Goal: Task Accomplishment & Management: Complete application form

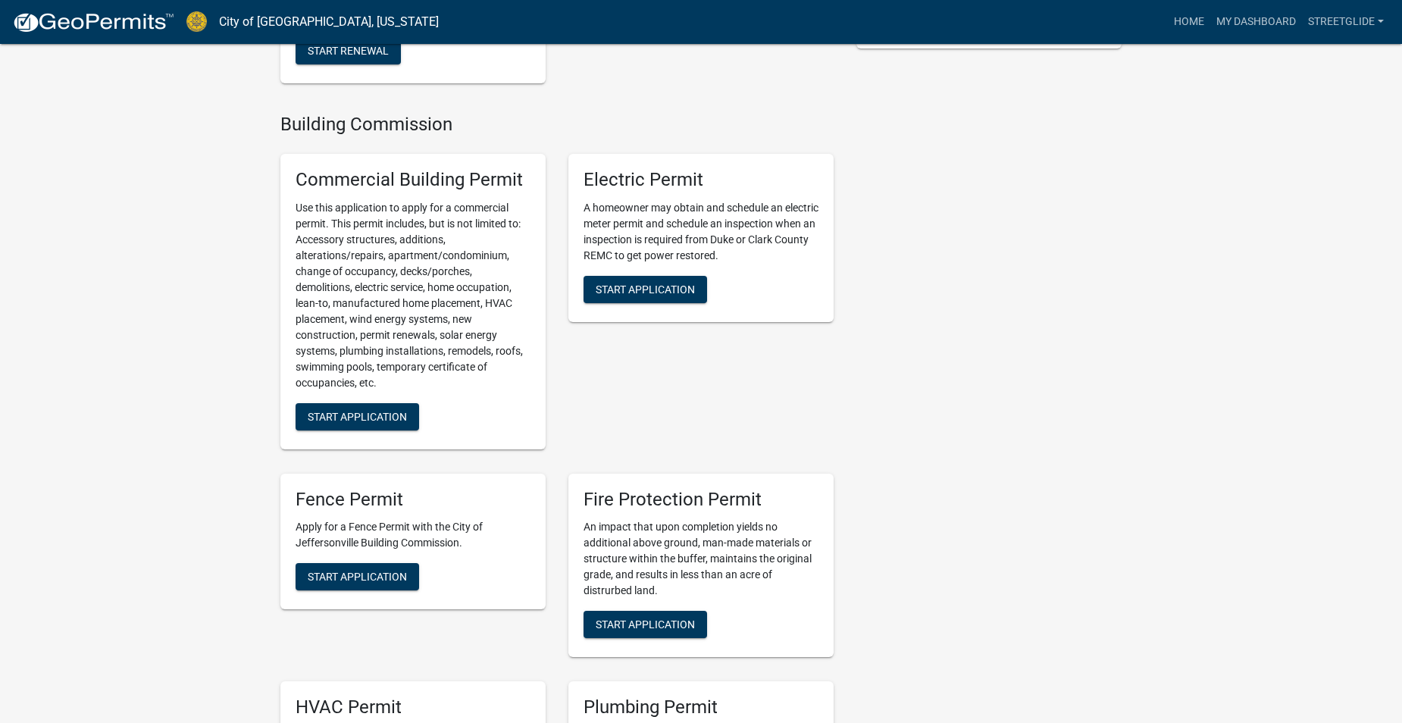
scroll to position [682, 0]
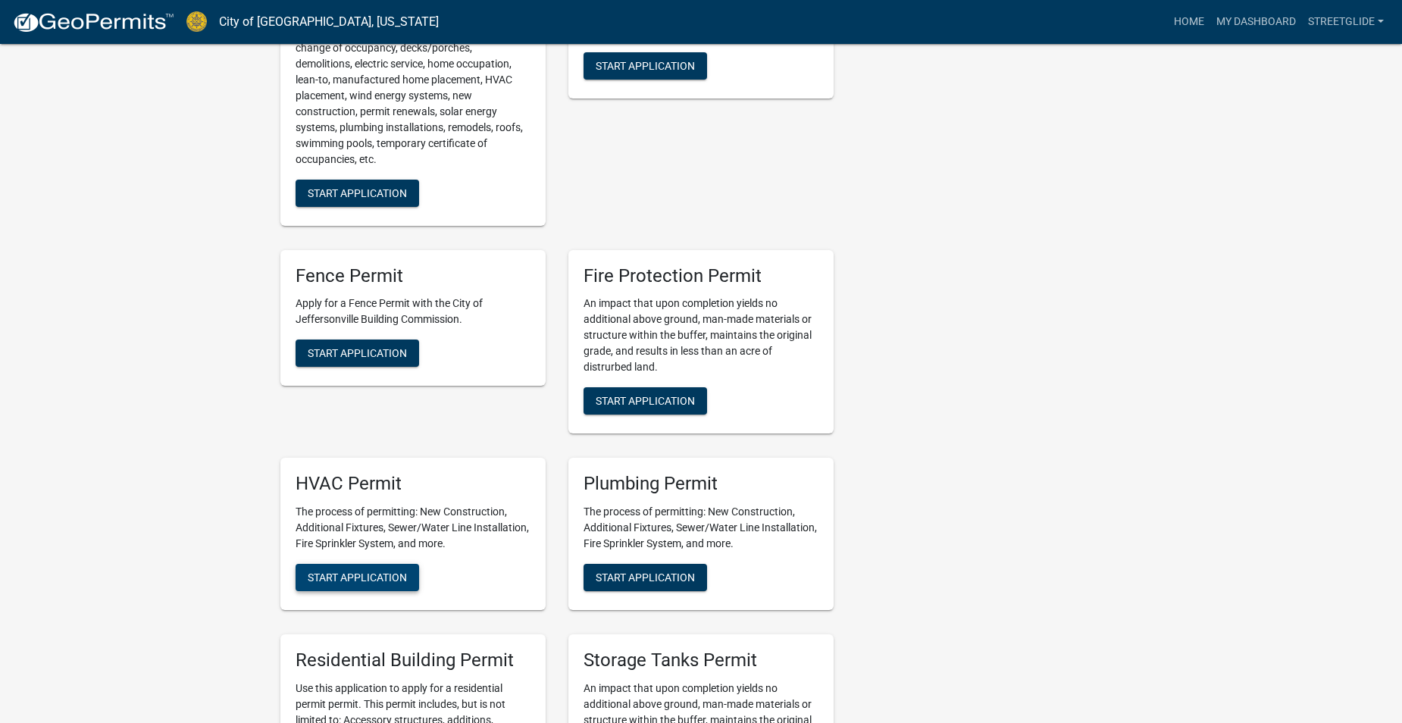
click at [349, 578] on span "Start Application" at bounding box center [357, 578] width 99 height 12
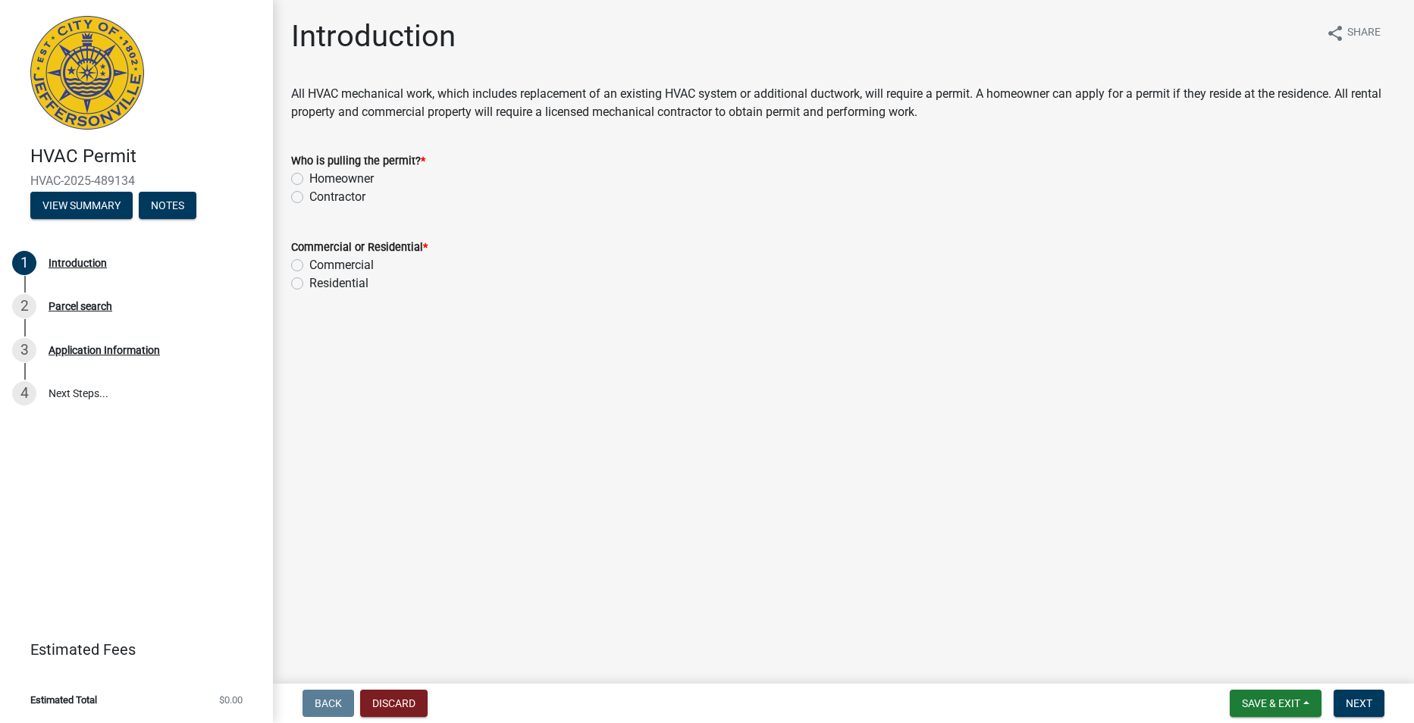
click at [309, 196] on label "Contractor" at bounding box center [337, 197] width 56 height 18
click at [309, 196] on input "Contractor" at bounding box center [314, 193] width 10 height 10
radio input "true"
click at [309, 269] on label "Commercial" at bounding box center [341, 265] width 64 height 18
click at [309, 266] on input "Commercial" at bounding box center [314, 261] width 10 height 10
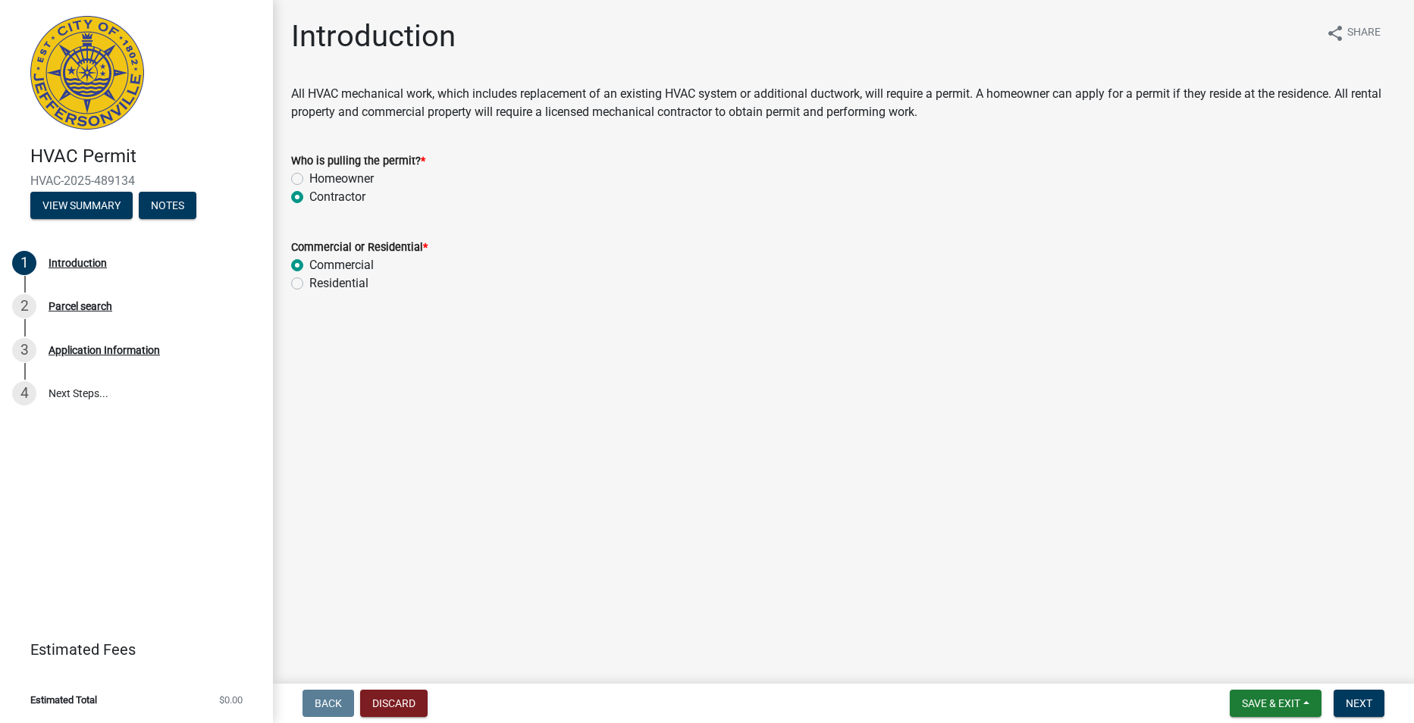
radio input "true"
click at [1364, 700] on span "Next" at bounding box center [1359, 703] width 27 height 12
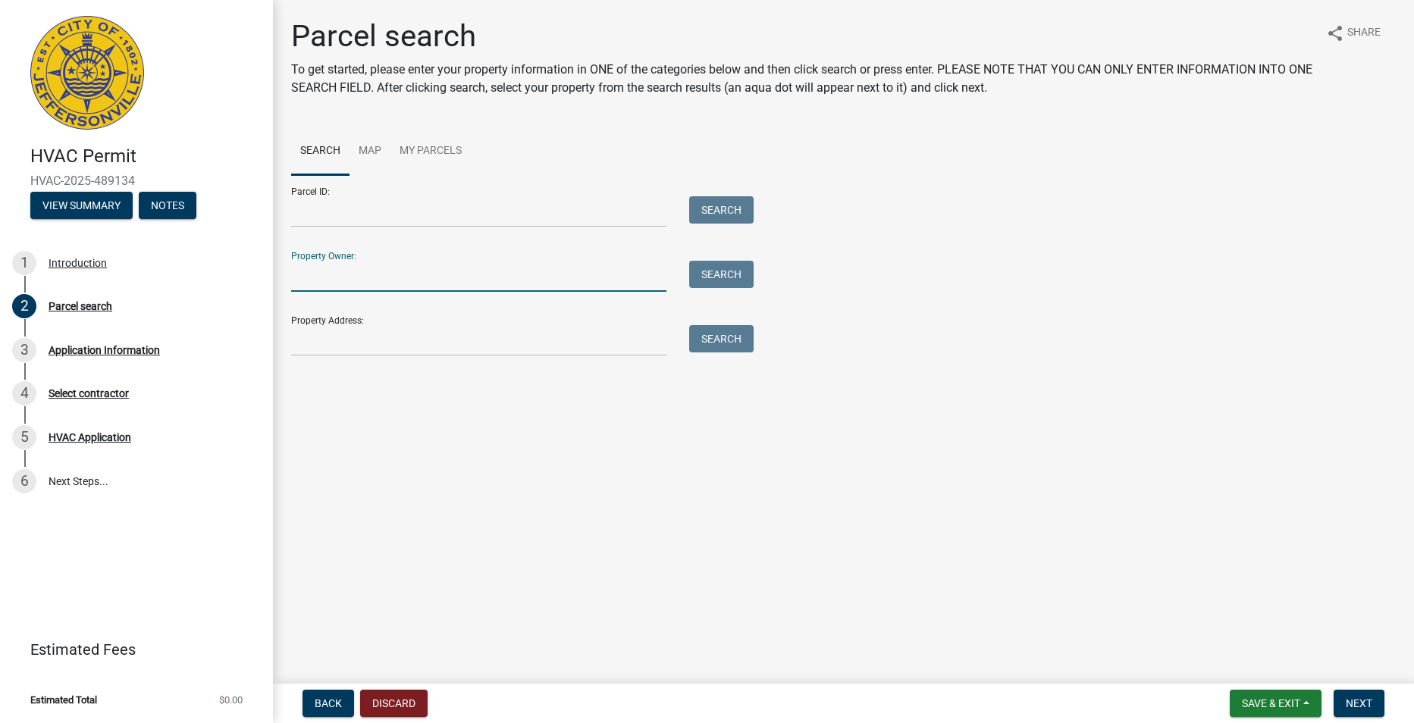
click at [329, 282] on input "Property Owner:" at bounding box center [478, 276] width 375 height 31
type input "parnell collision"
click at [732, 282] on button "Search" at bounding box center [721, 274] width 64 height 27
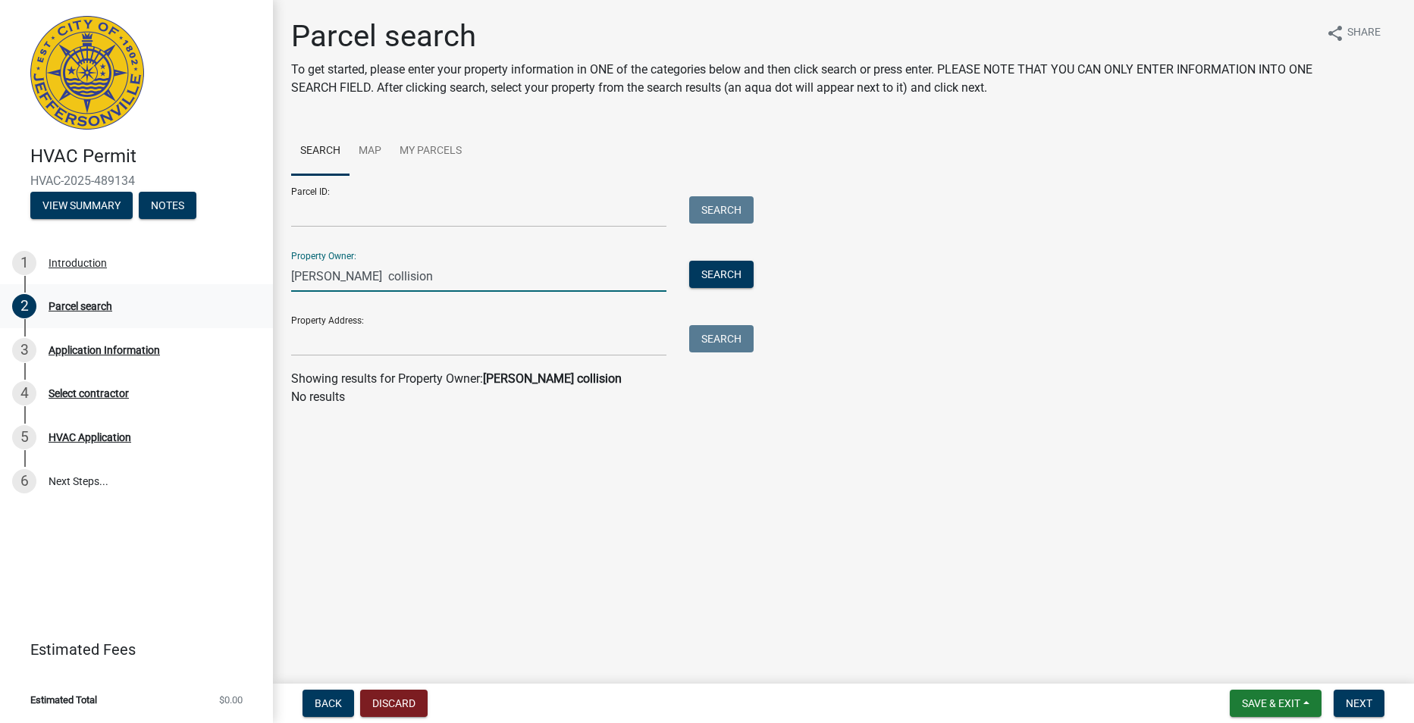
drag, startPoint x: 402, startPoint y: 284, endPoint x: 260, endPoint y: 302, distance: 142.9
click at [260, 302] on div "HVAC Permit HVAC-2025-489134 View Summary Notes 1 Introduction 2 Parcel search …" at bounding box center [707, 361] width 1414 height 723
type input "parnell collision center"
click at [727, 280] on button "Search" at bounding box center [721, 274] width 64 height 27
click at [385, 334] on input "Property Address:" at bounding box center [478, 340] width 375 height 31
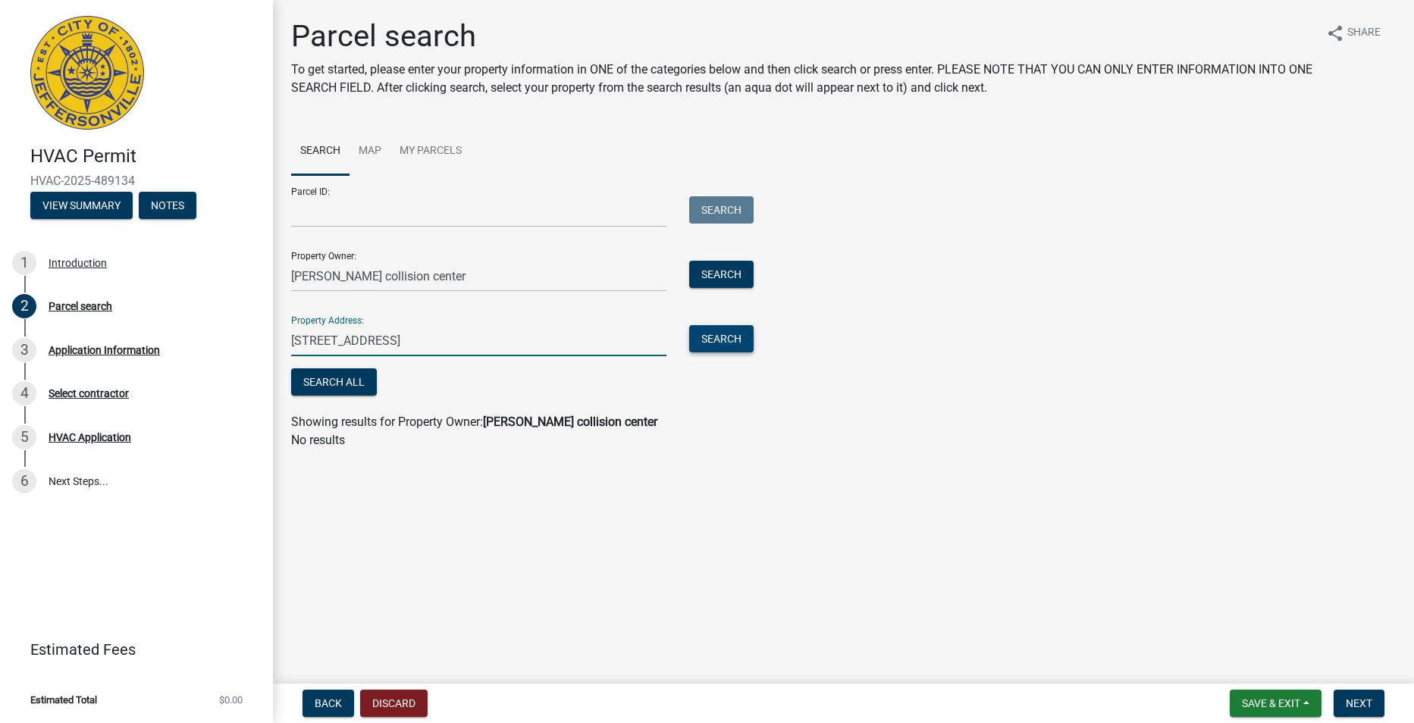
type input "200 salem rd"
click at [700, 346] on button "Search" at bounding box center [721, 338] width 64 height 27
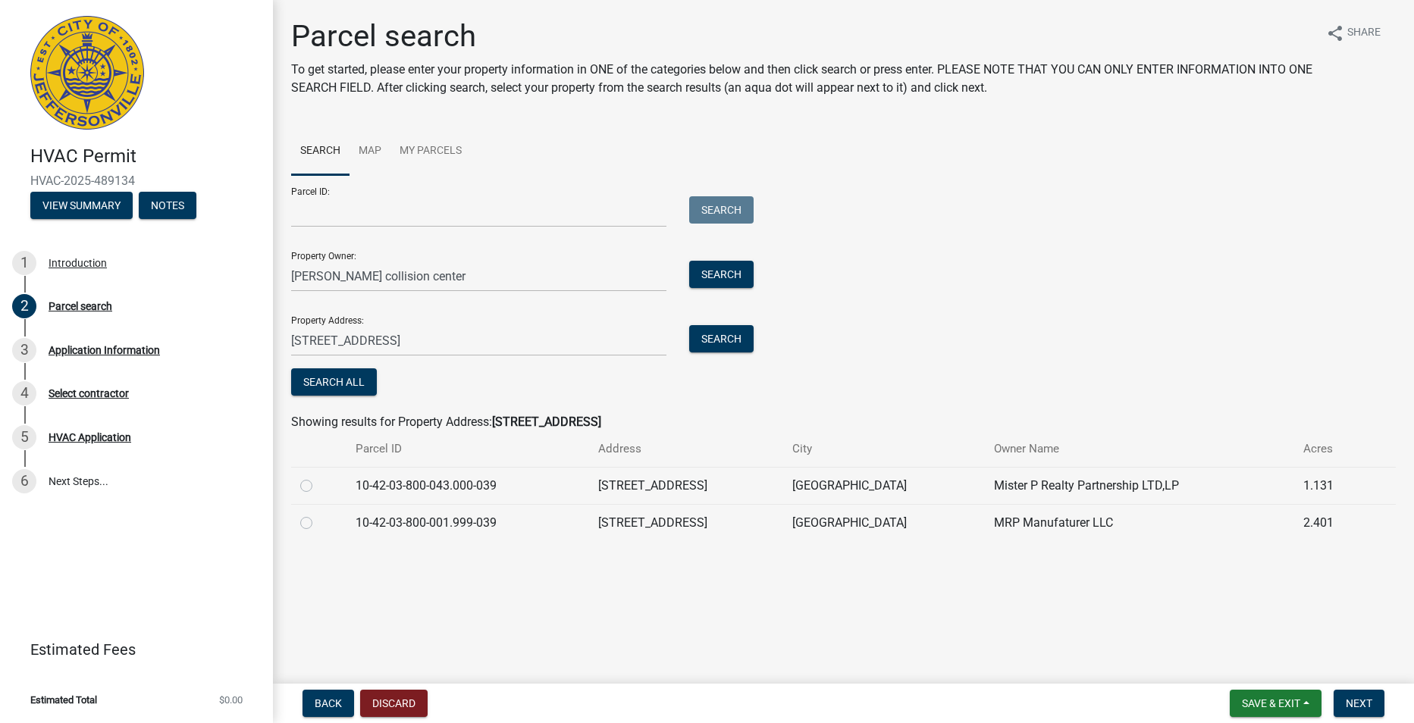
click at [318, 477] on label at bounding box center [318, 477] width 0 height 0
click at [318, 482] on input "radio" at bounding box center [323, 482] width 10 height 10
radio input "true"
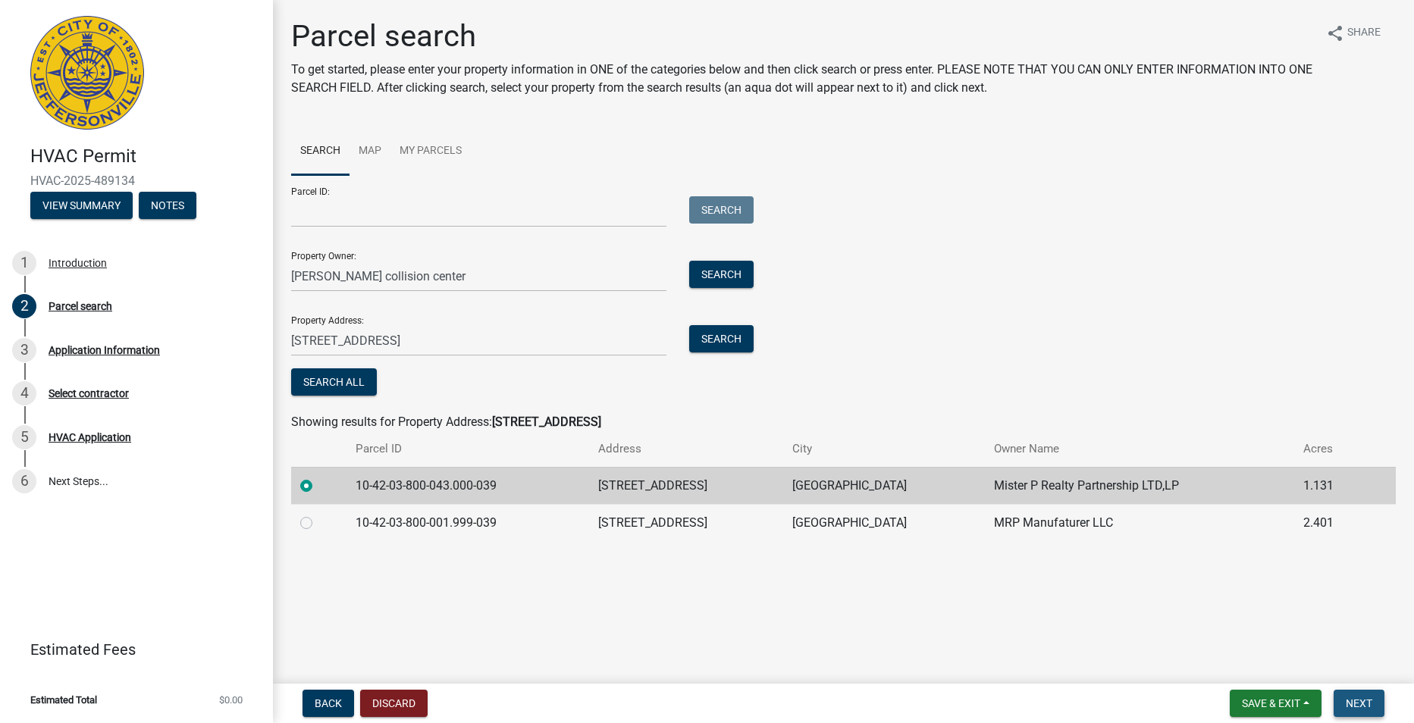
click at [1371, 697] on span "Next" at bounding box center [1359, 703] width 27 height 12
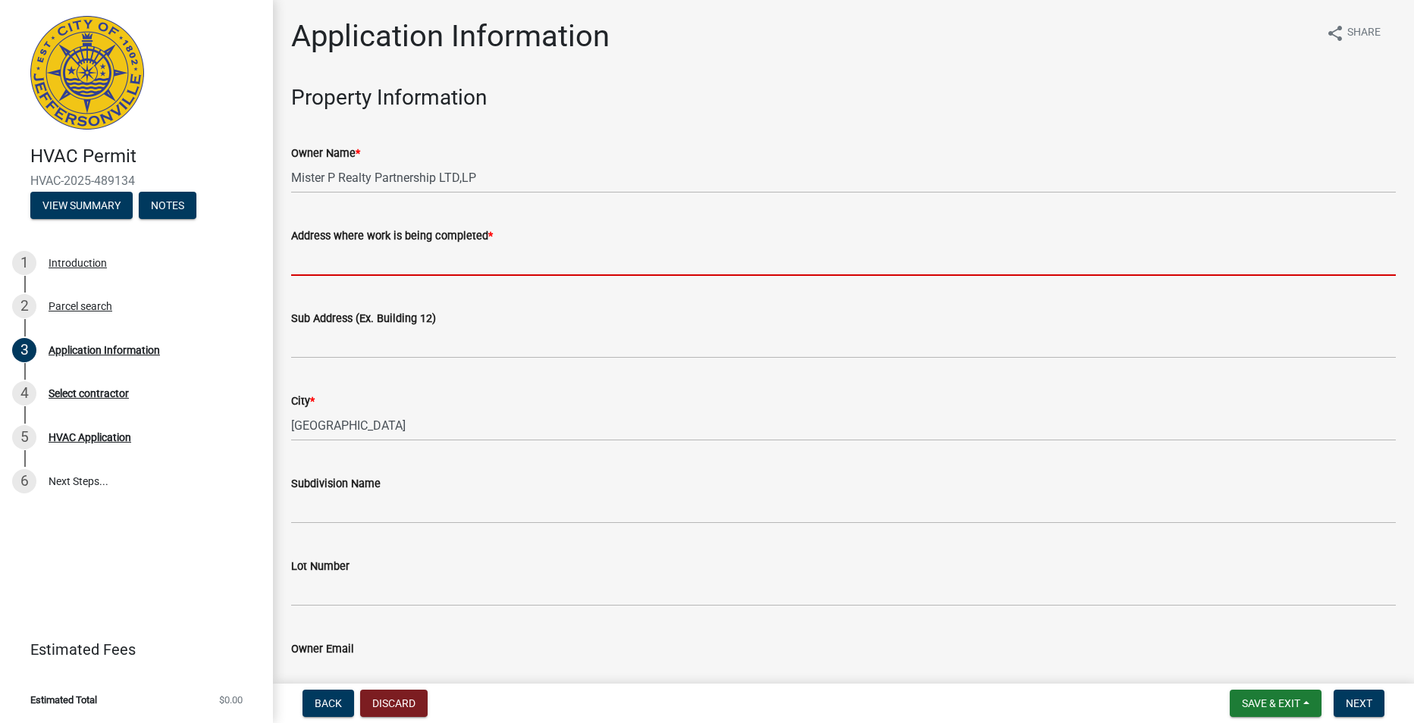
click at [417, 261] on input "Address where work is being completed *" at bounding box center [843, 260] width 1104 height 31
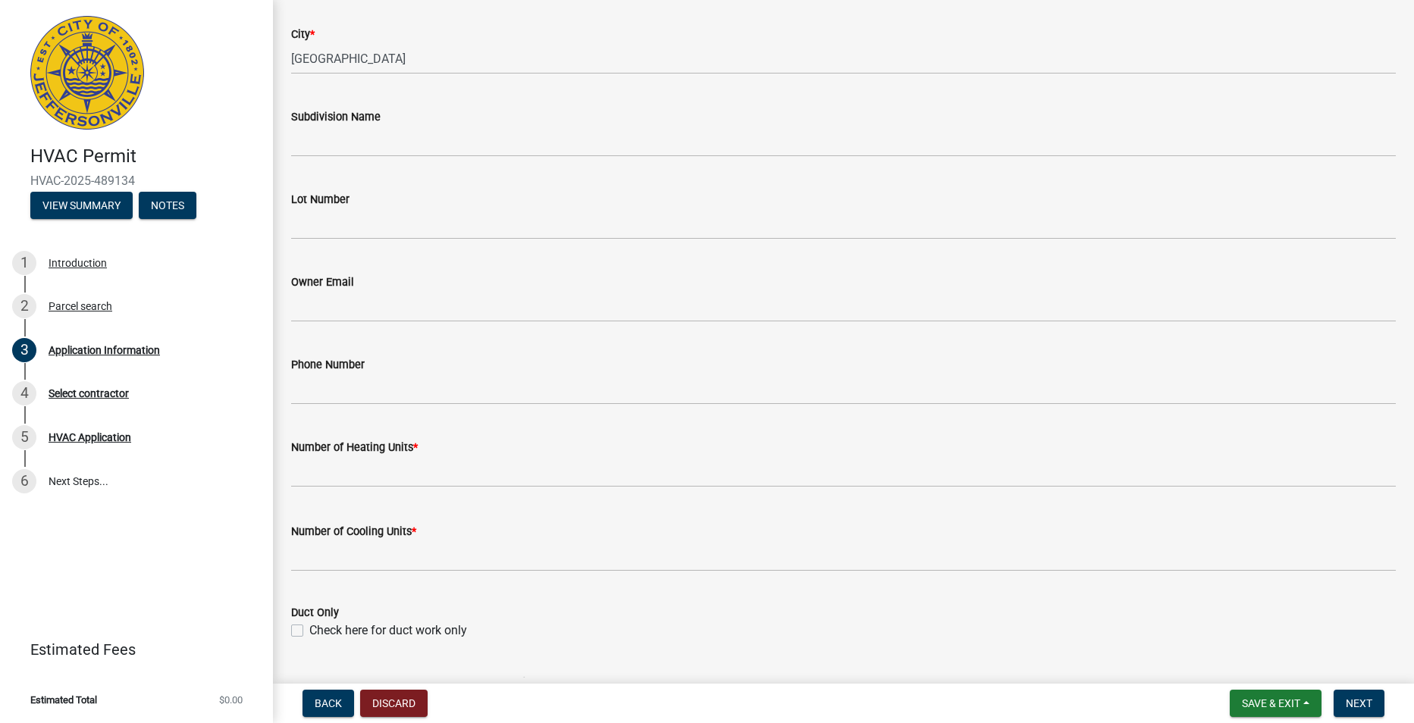
scroll to position [379, 0]
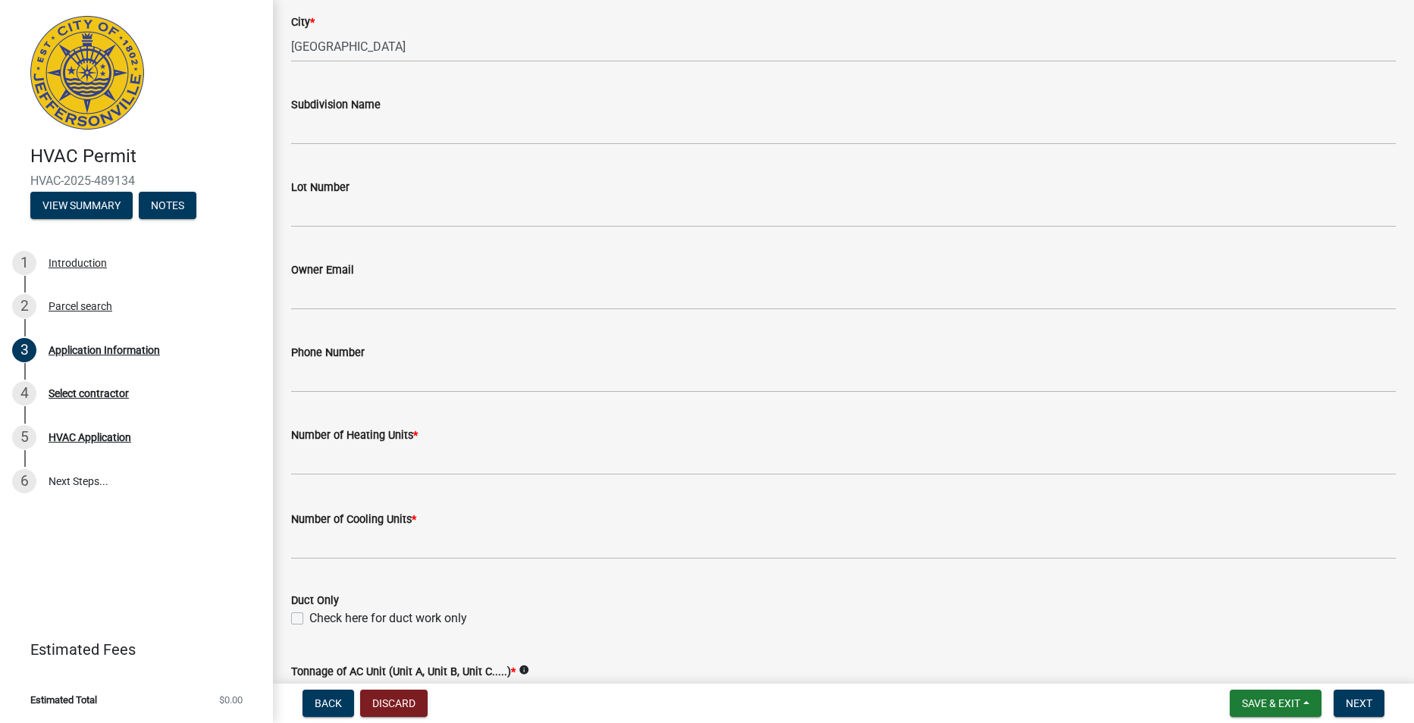
type input "200 salem rd"
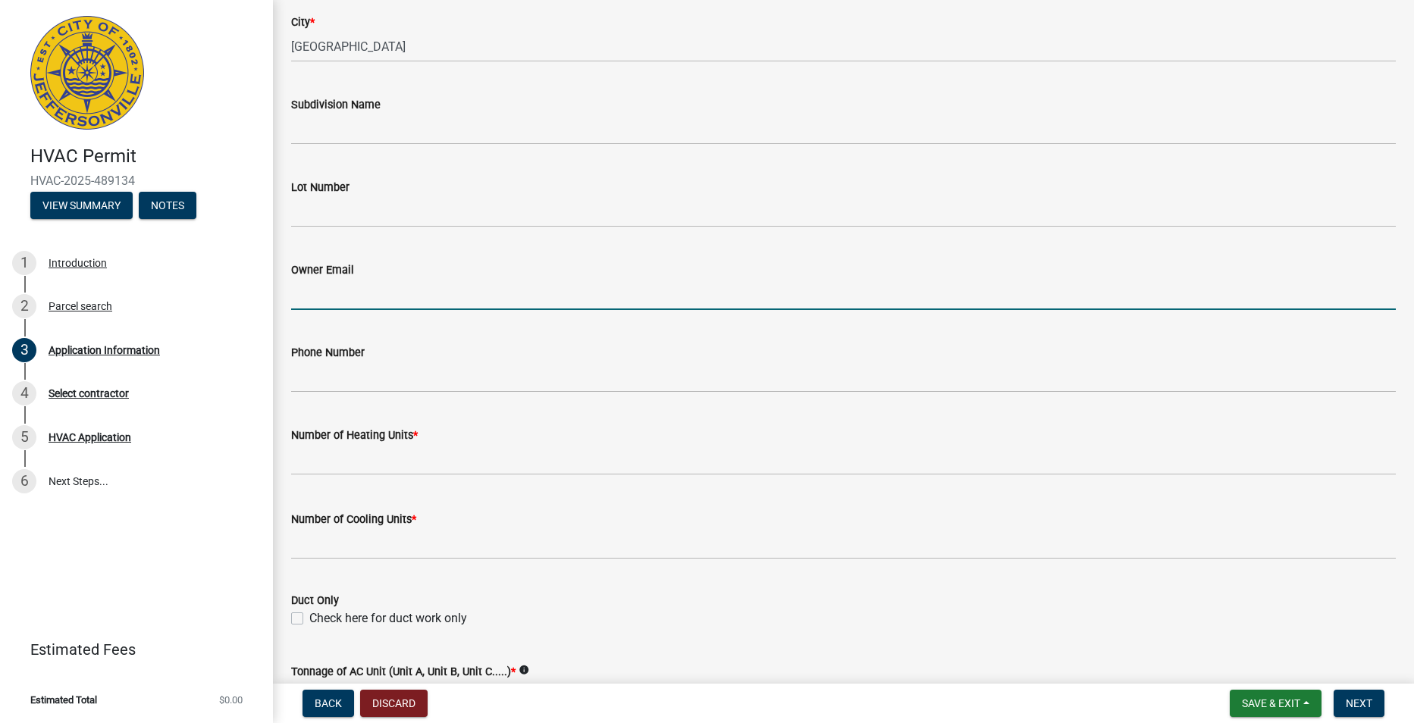
click at [360, 295] on input "Owner Email" at bounding box center [843, 294] width 1104 height 31
type input "jparnell@misterp.com"
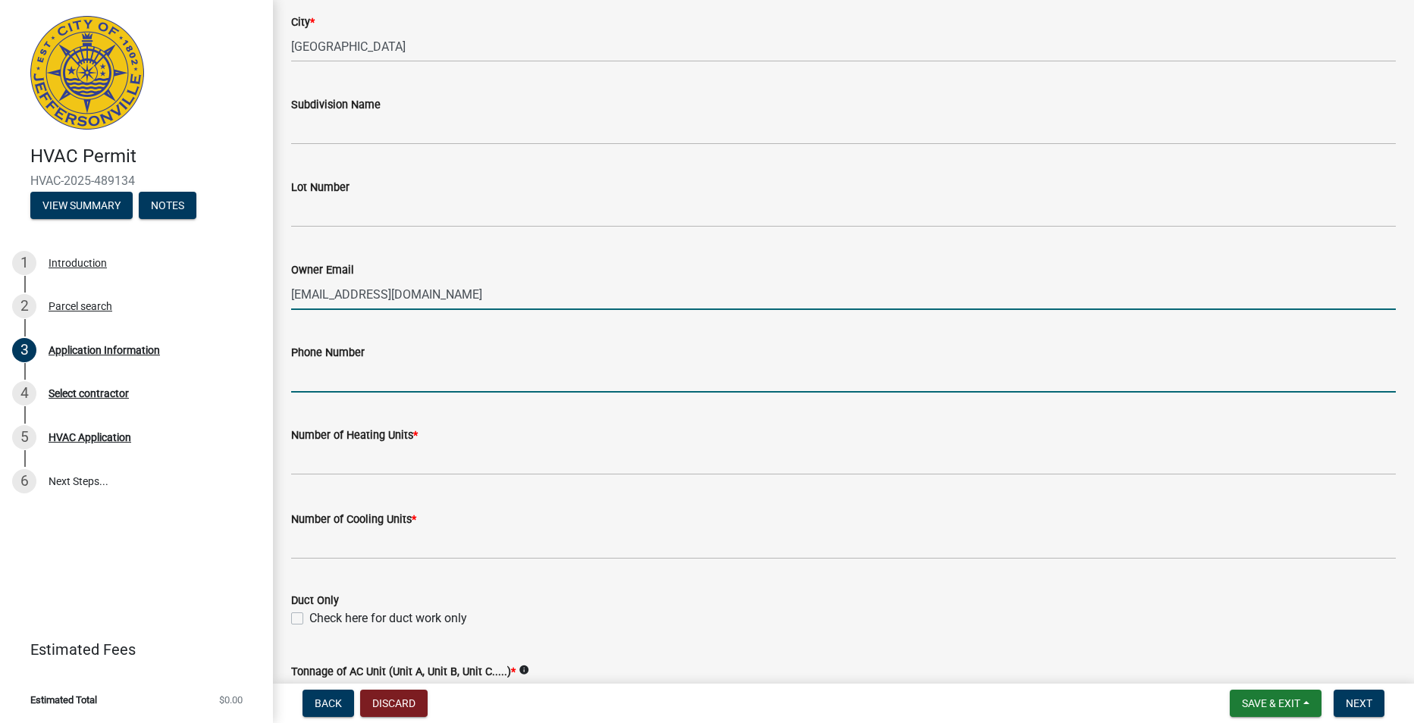
click at [362, 369] on input "Phone Number" at bounding box center [843, 377] width 1104 height 31
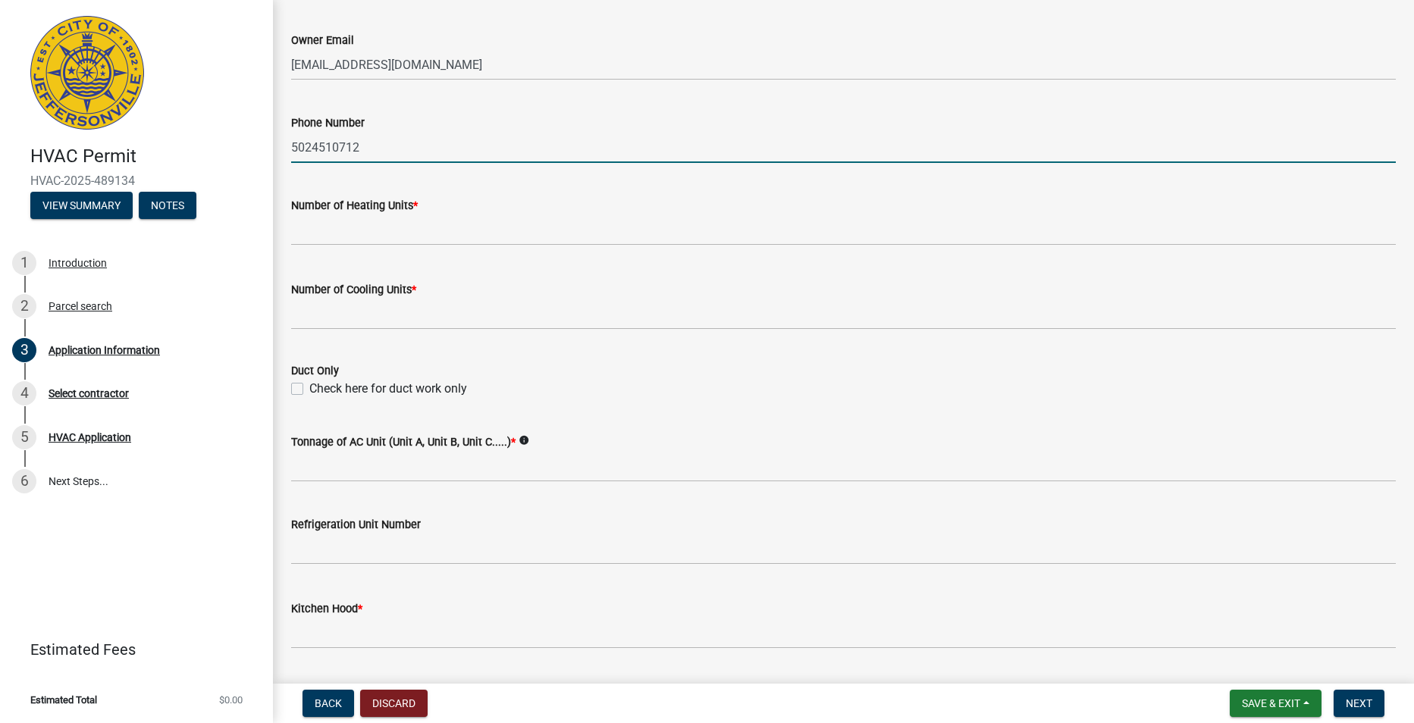
scroll to position [381, 0]
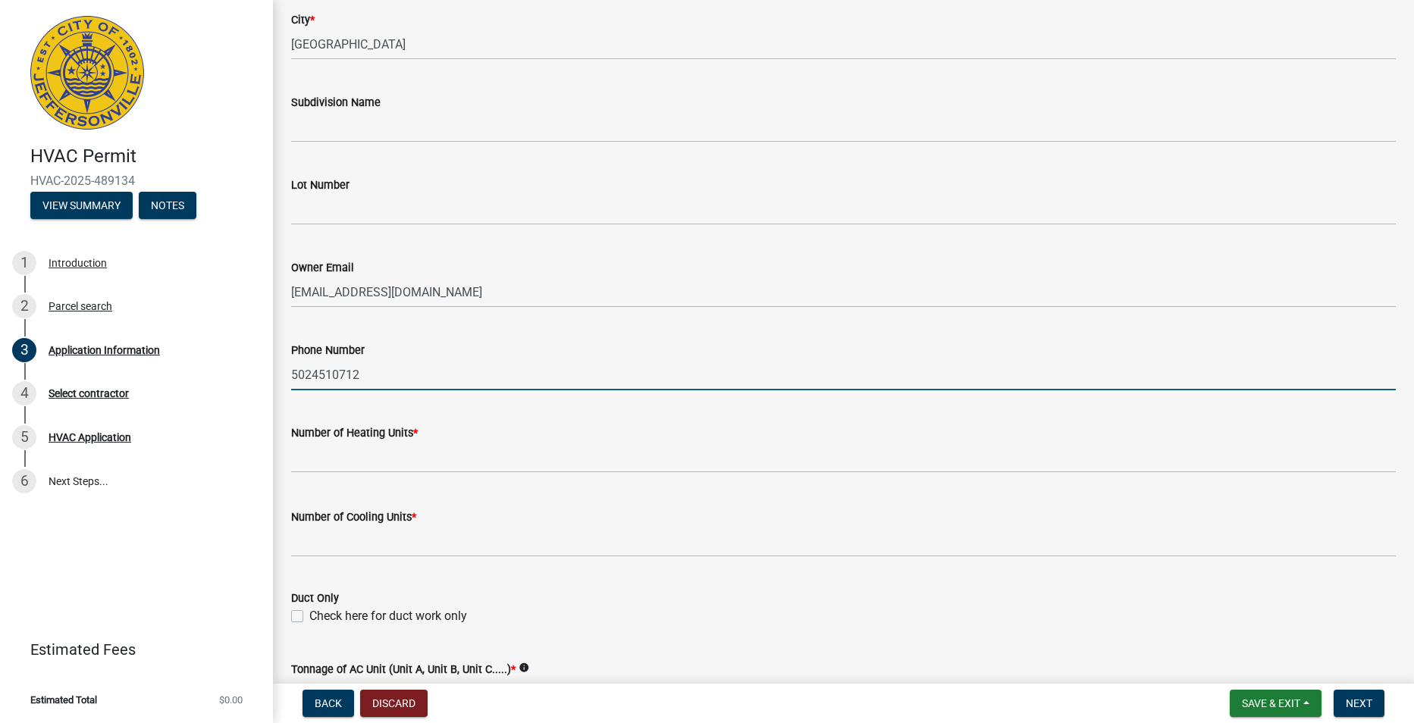
type input "5024510712"
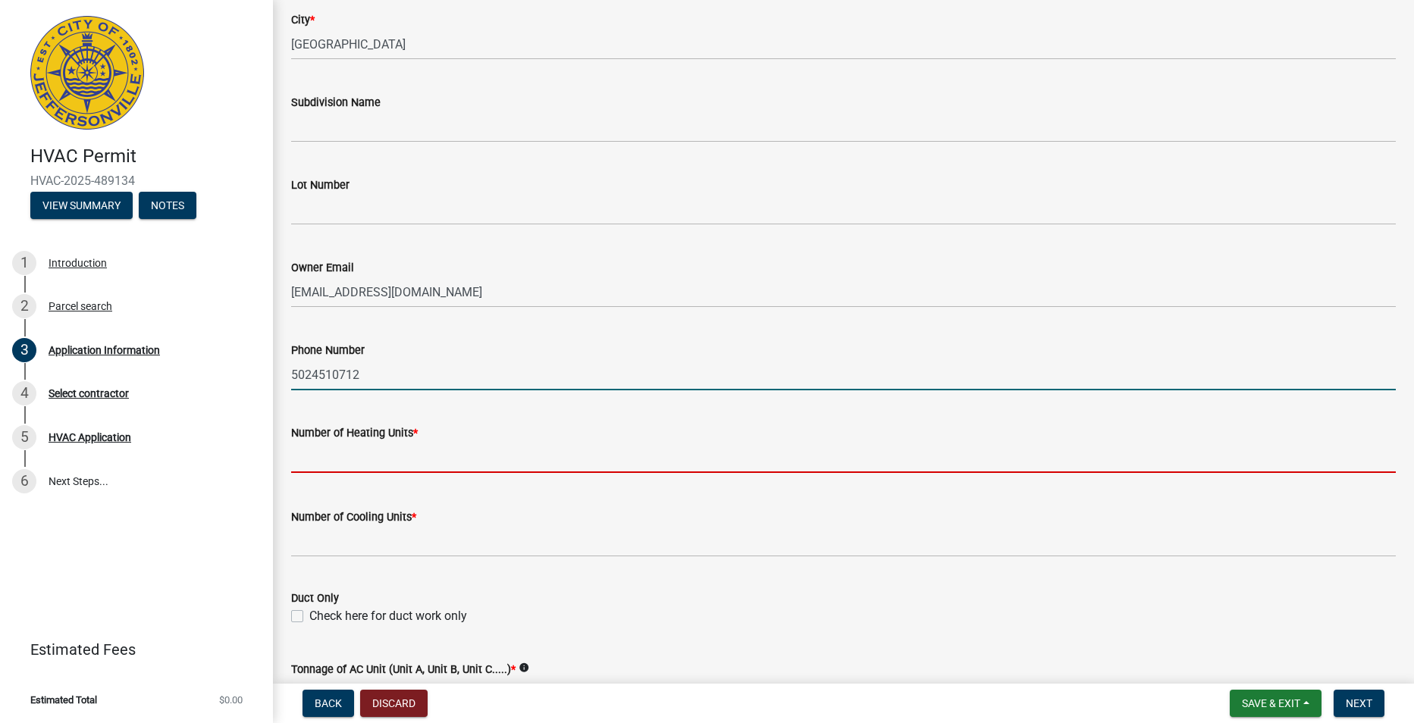
click at [412, 449] on input "text" at bounding box center [843, 457] width 1104 height 31
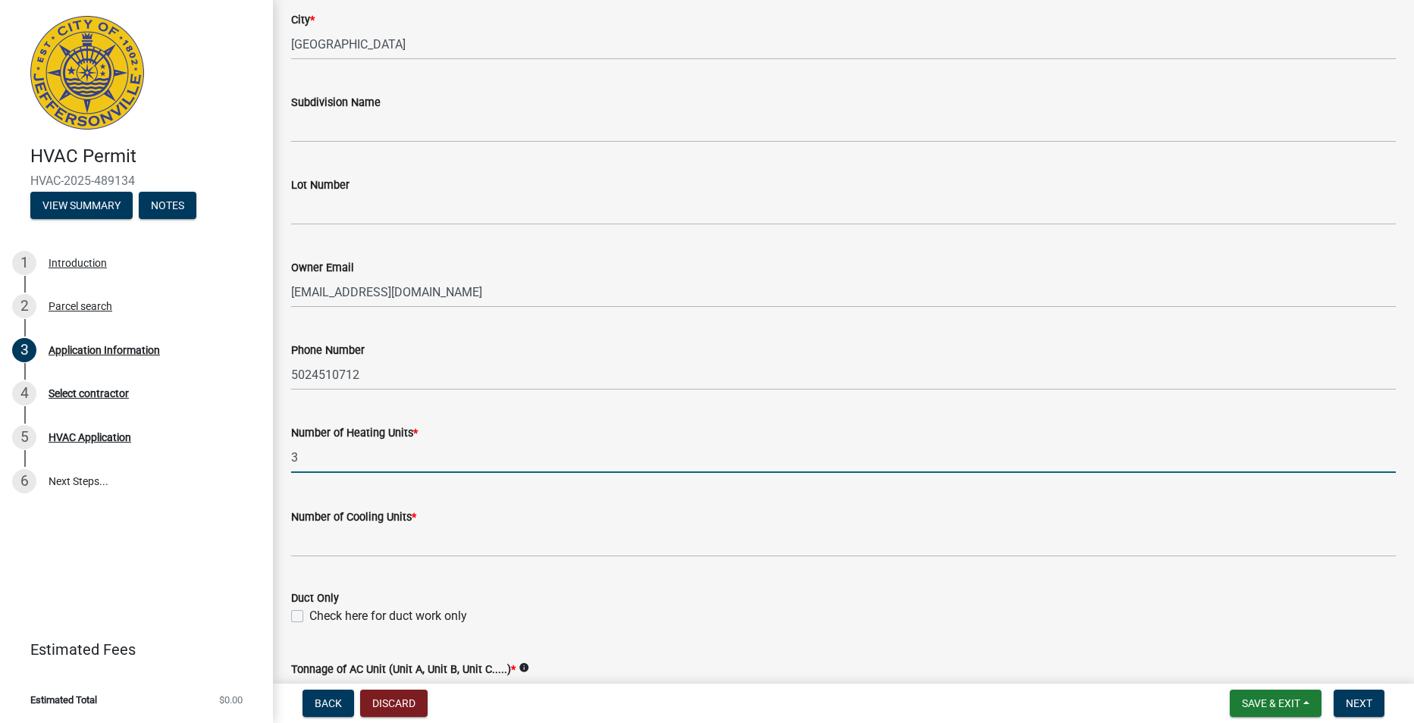
type input "3"
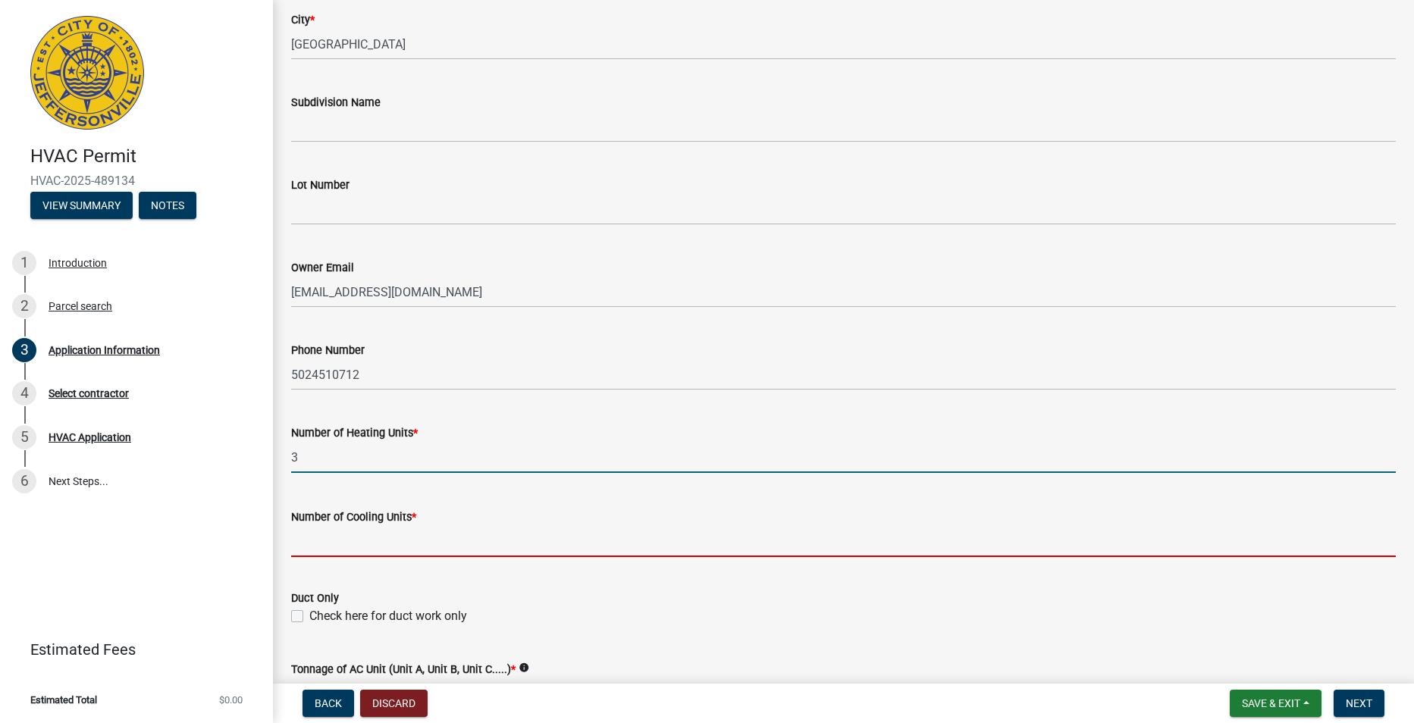
click at [371, 531] on input "text" at bounding box center [843, 541] width 1104 height 31
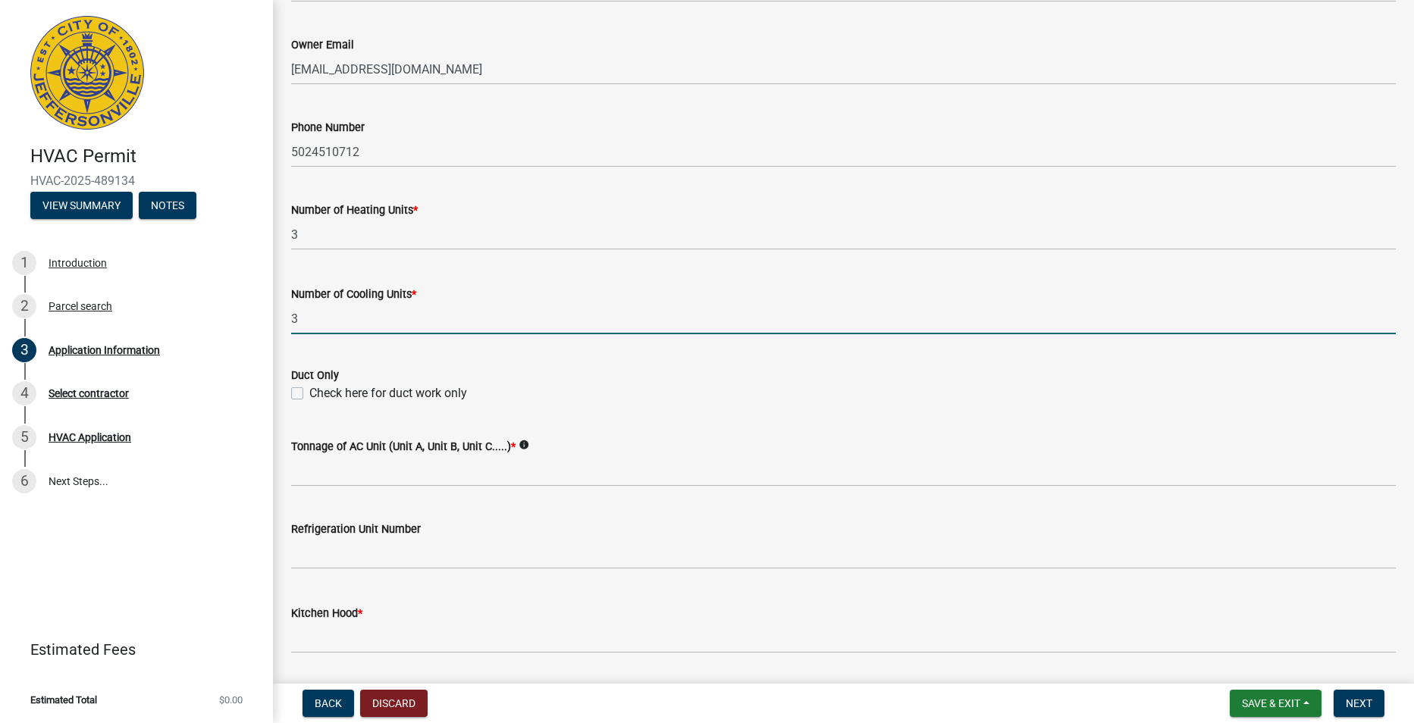
scroll to position [609, 0]
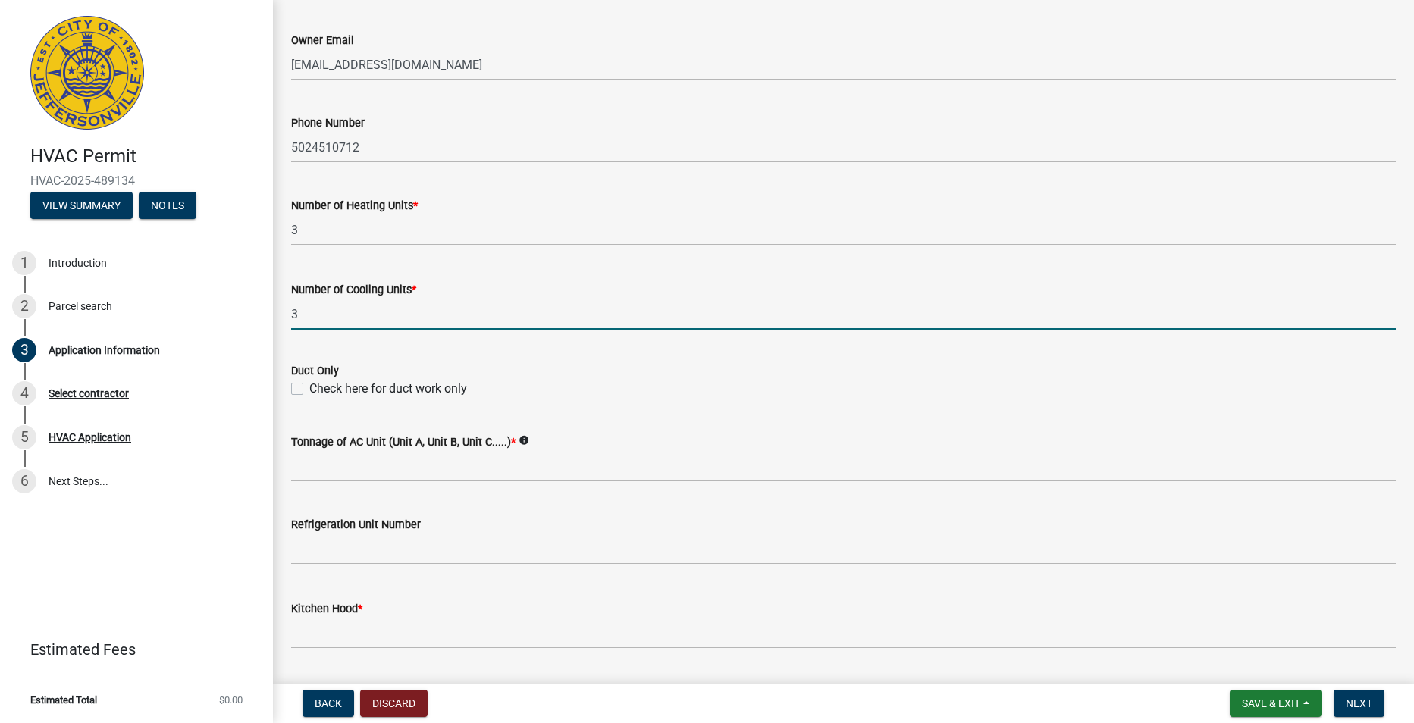
type input "3"
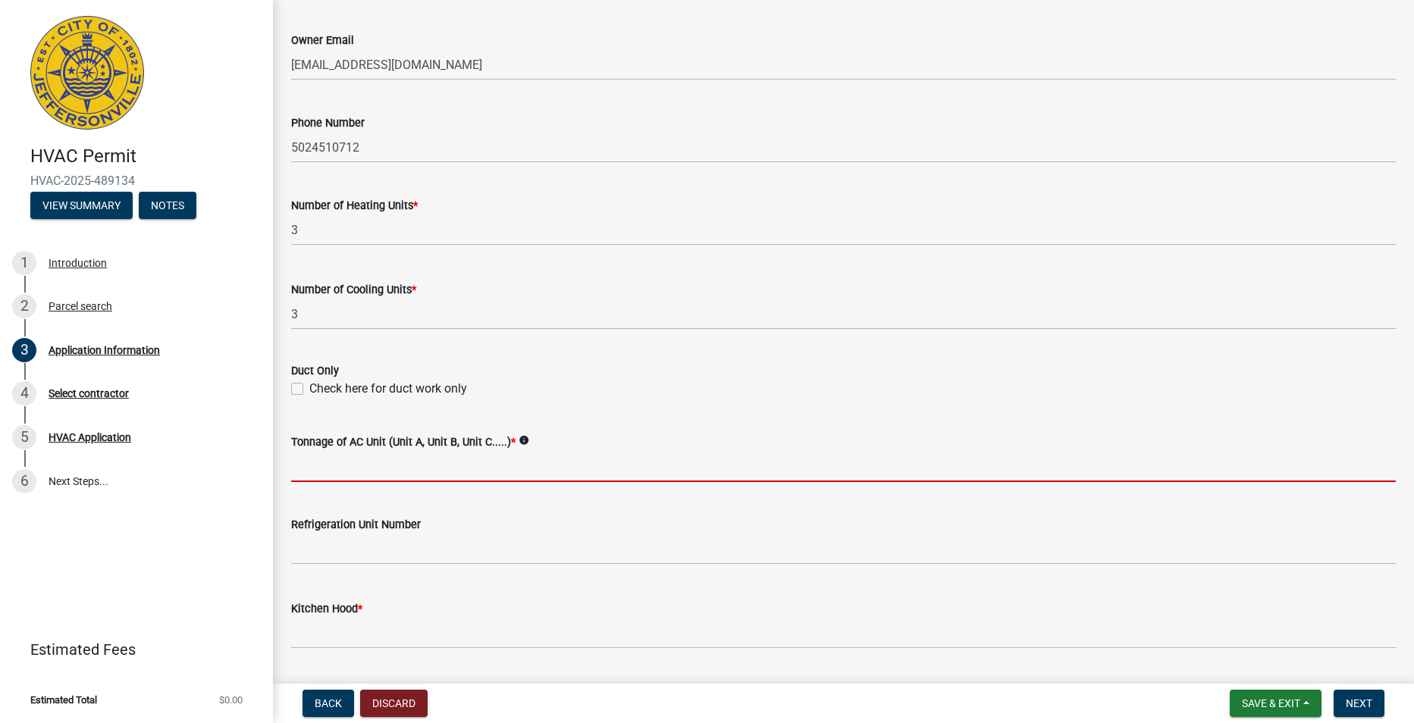
click at [472, 459] on input "Tonnage of AC Unit (Unit A, Unit B, Unit C.....) *" at bounding box center [843, 466] width 1104 height 31
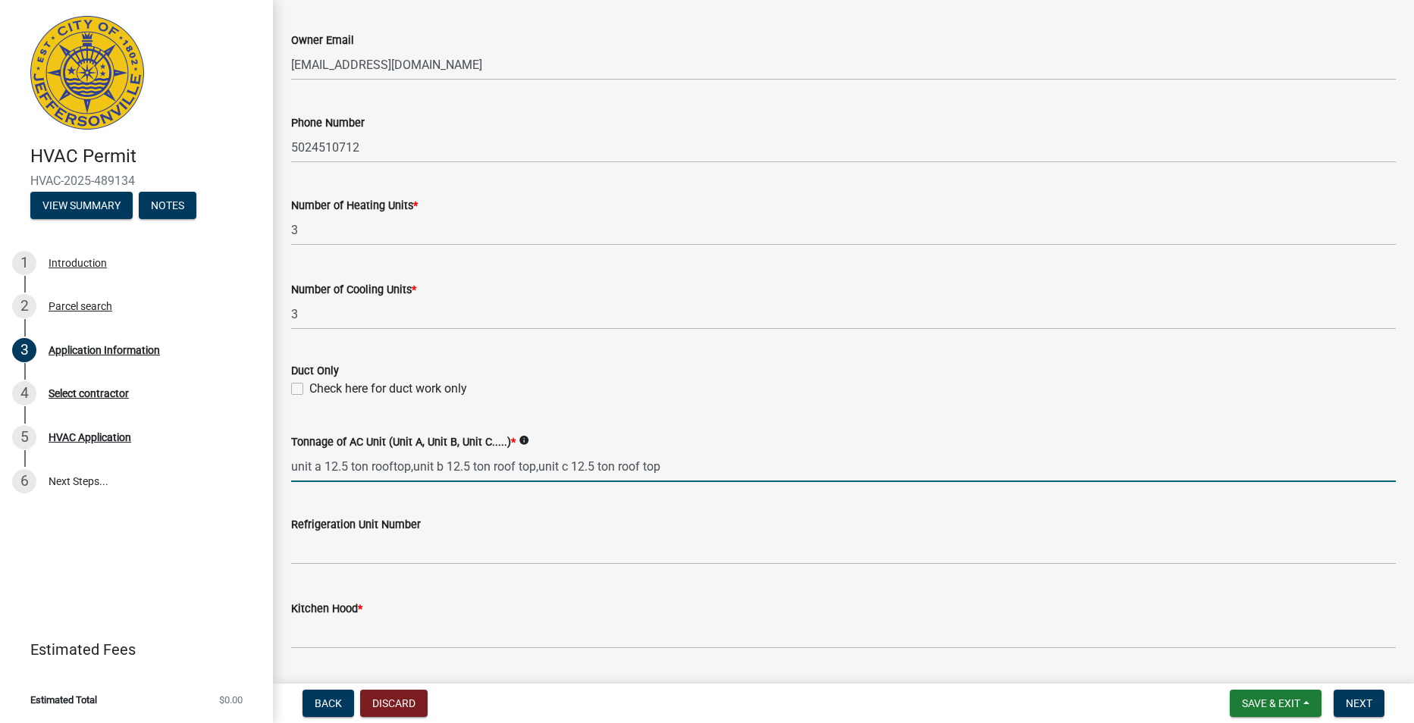
type input "unit a 12.5 ton rooftop,unit b 12.5 ton roof top,unit c 12.5 ton roof top"
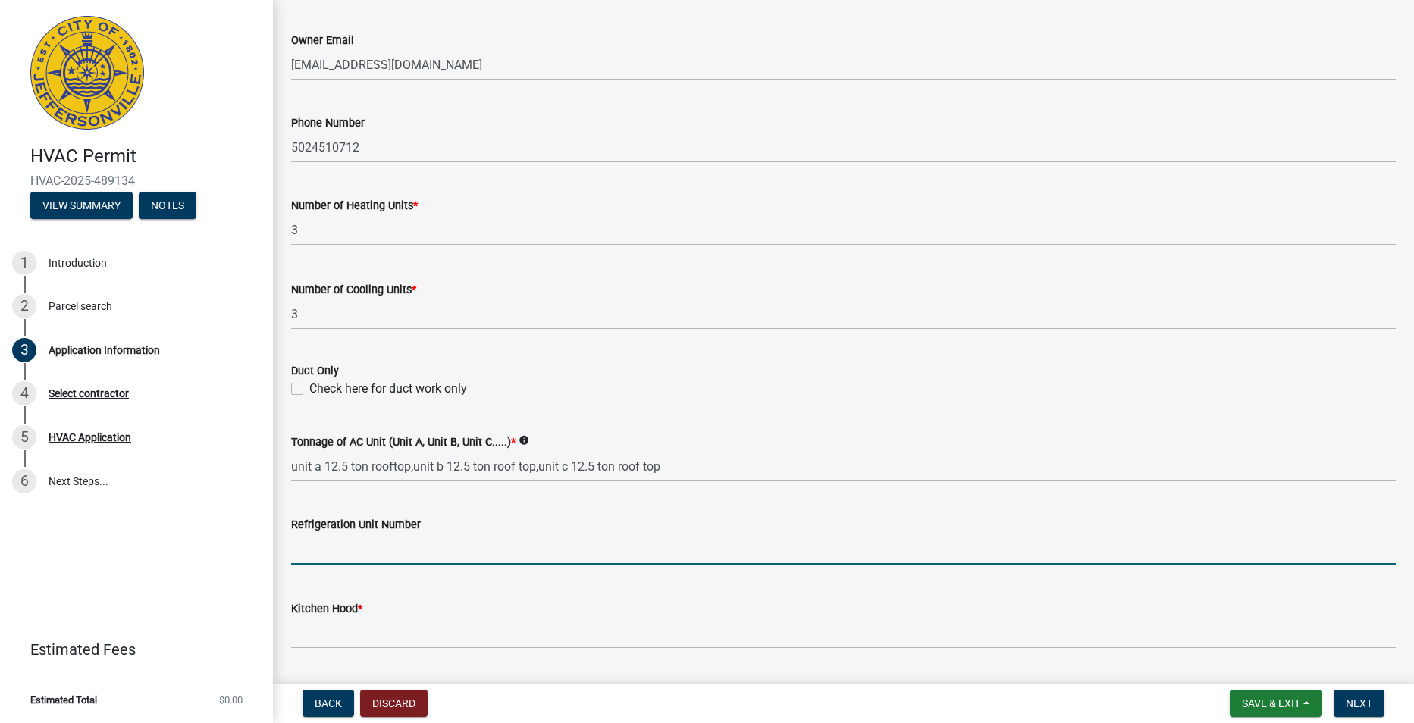
click at [428, 551] on input "text" at bounding box center [843, 549] width 1104 height 31
type input "0"
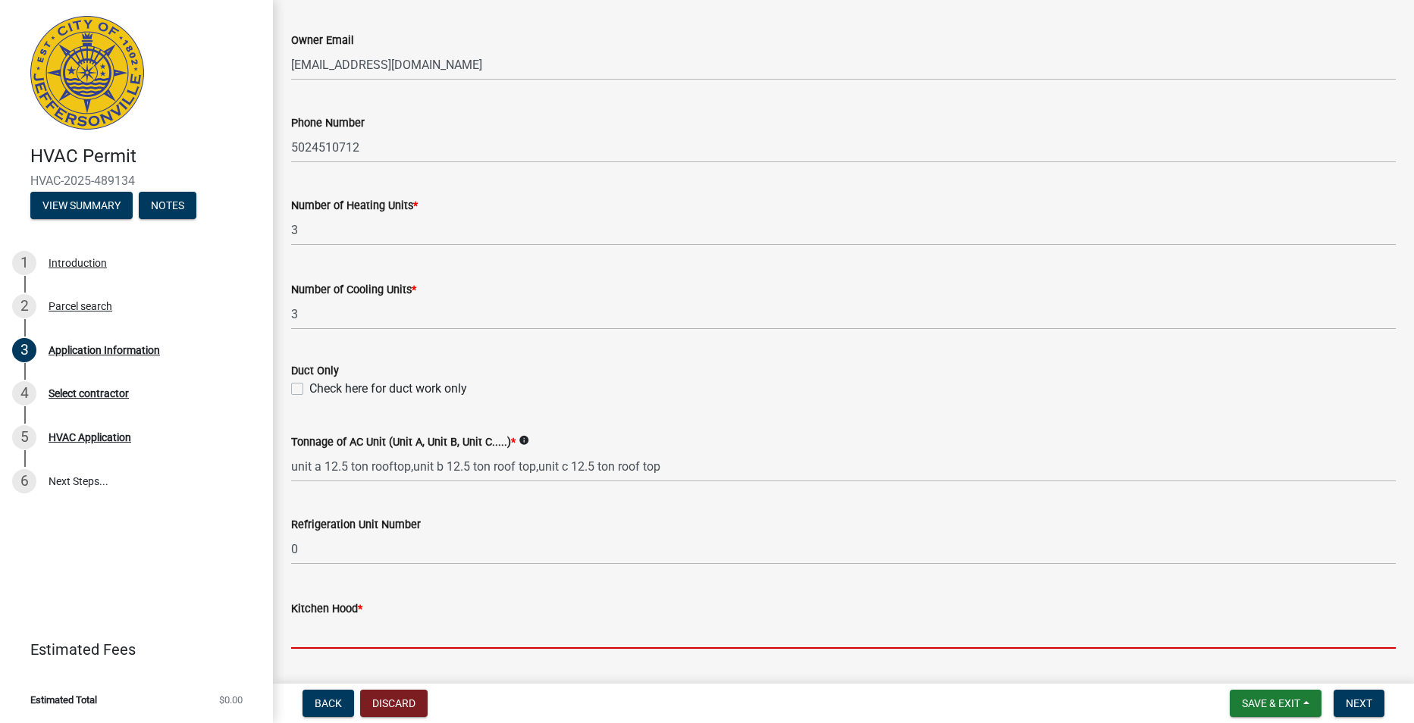
click at [313, 641] on input "text" at bounding box center [843, 633] width 1104 height 31
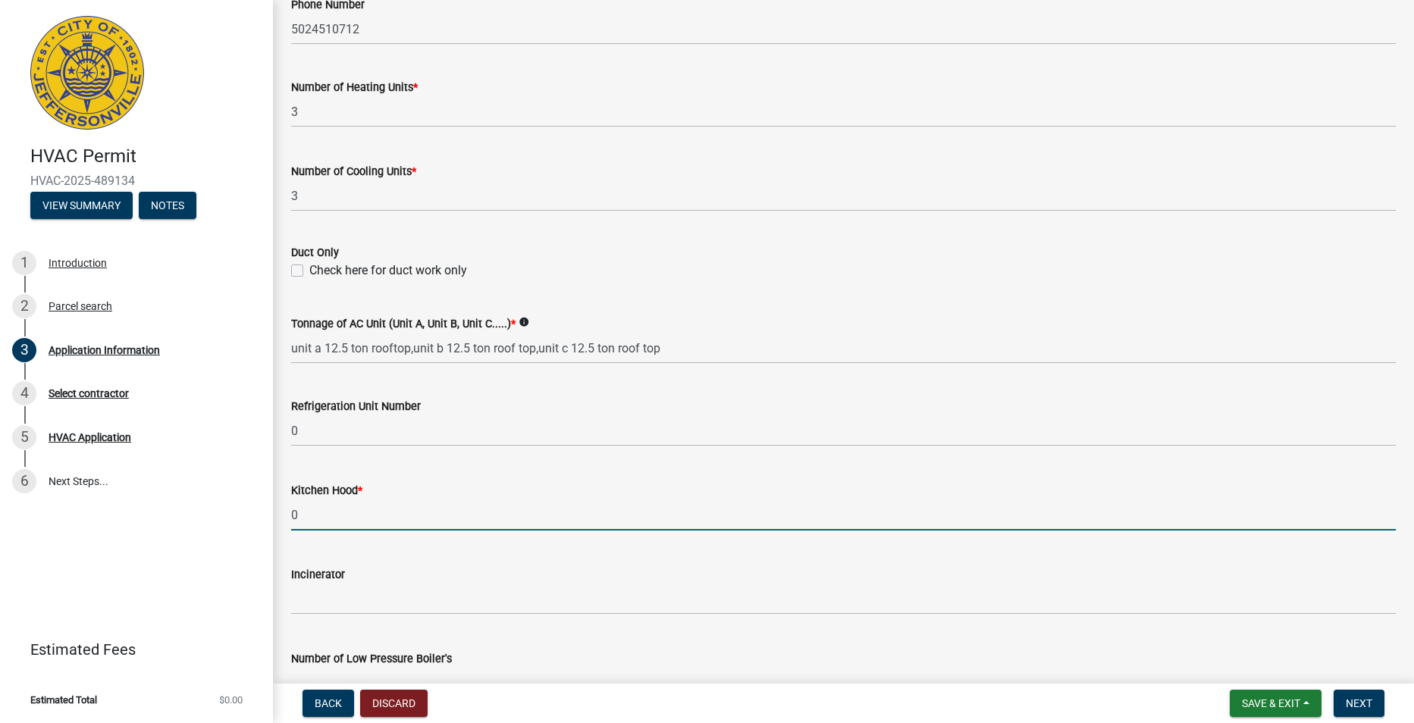
scroll to position [912, 0]
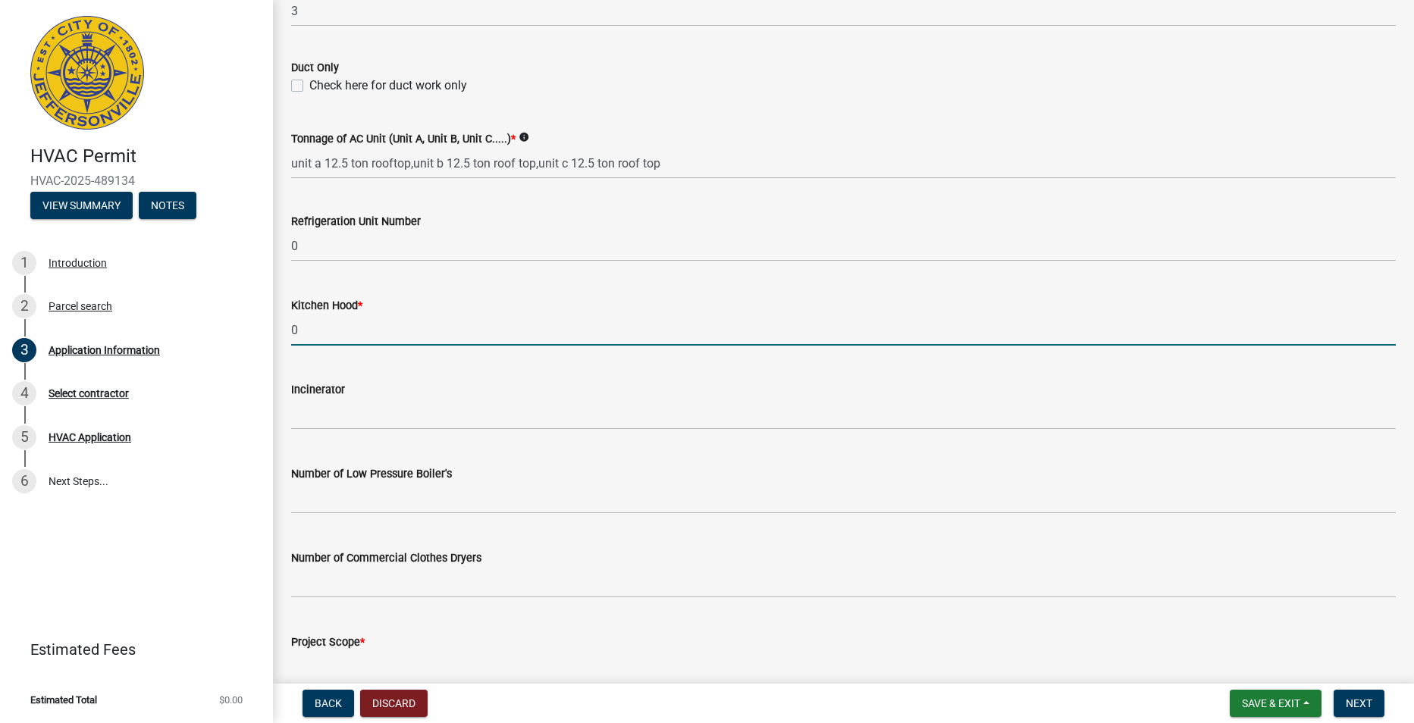
type input "0"
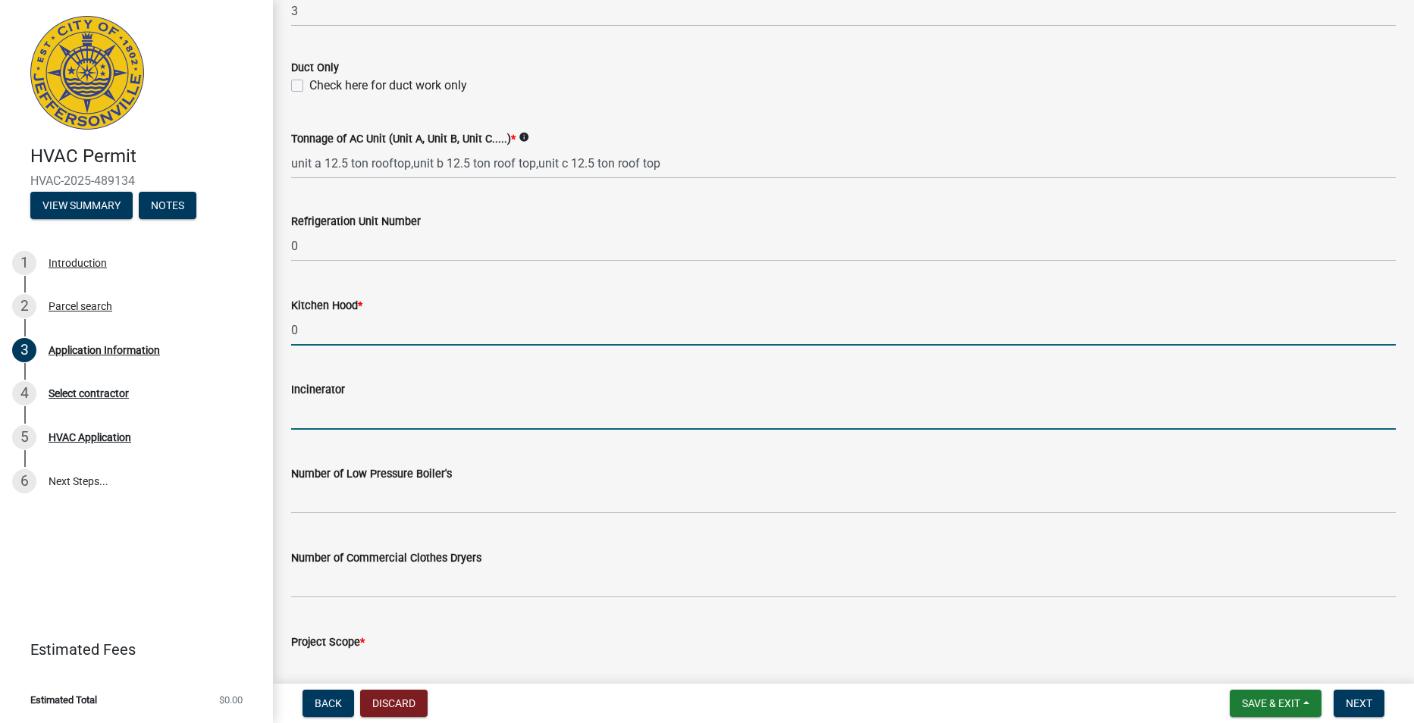
click at [358, 410] on input "text" at bounding box center [843, 414] width 1104 height 31
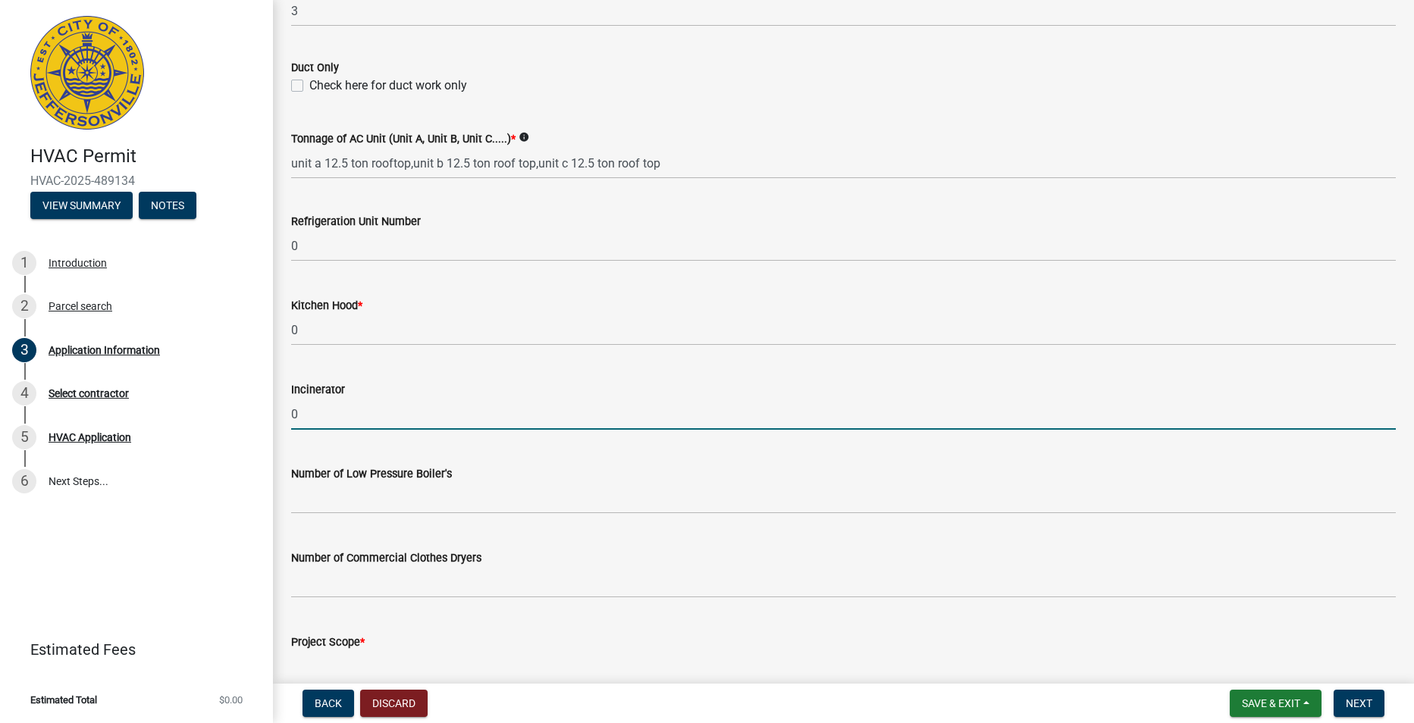
type input "0"
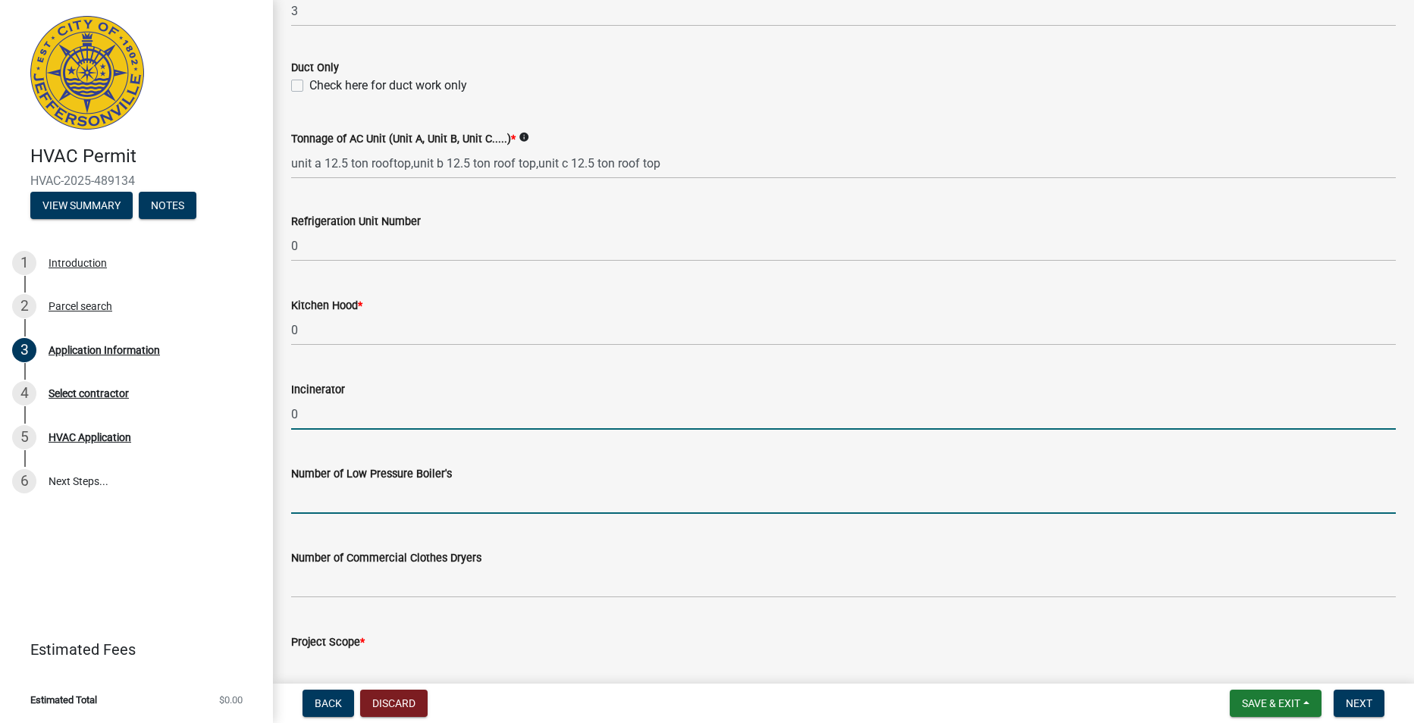
click at [343, 500] on input "text" at bounding box center [843, 498] width 1104 height 31
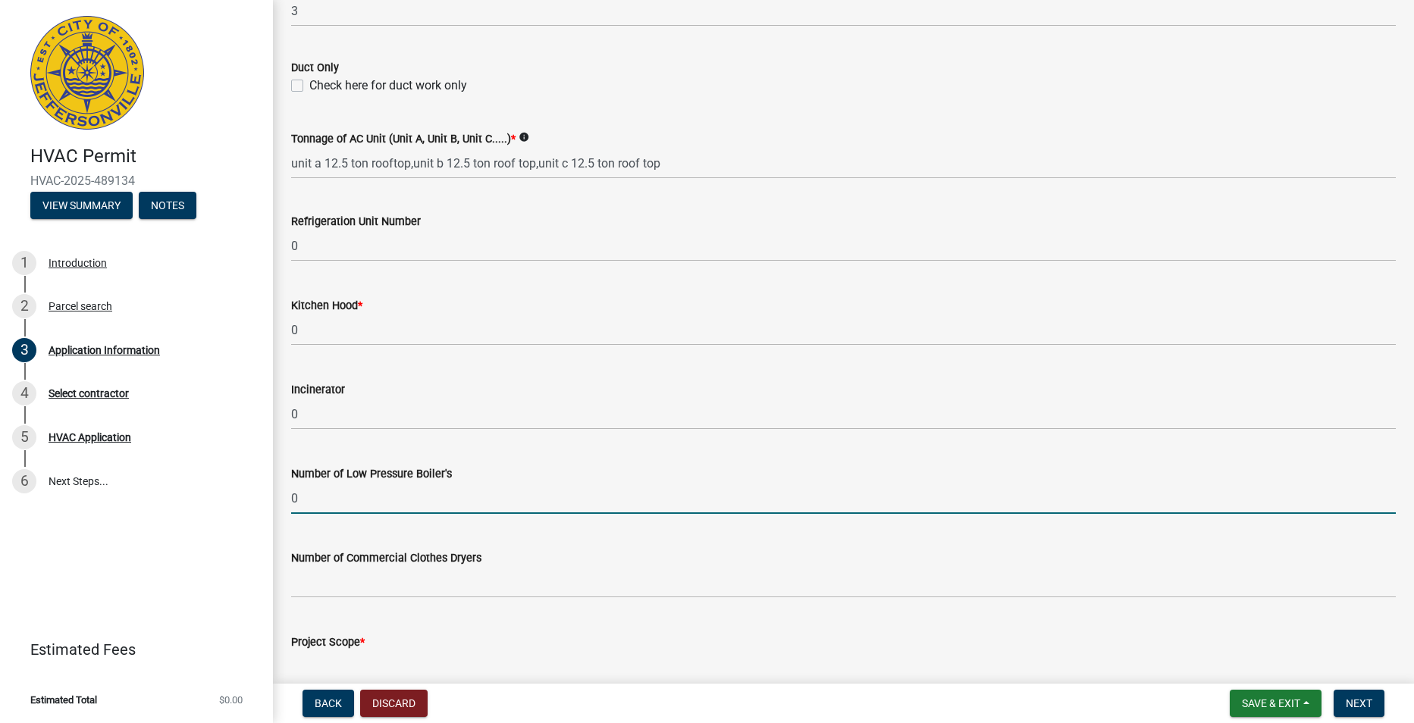
type input "0"
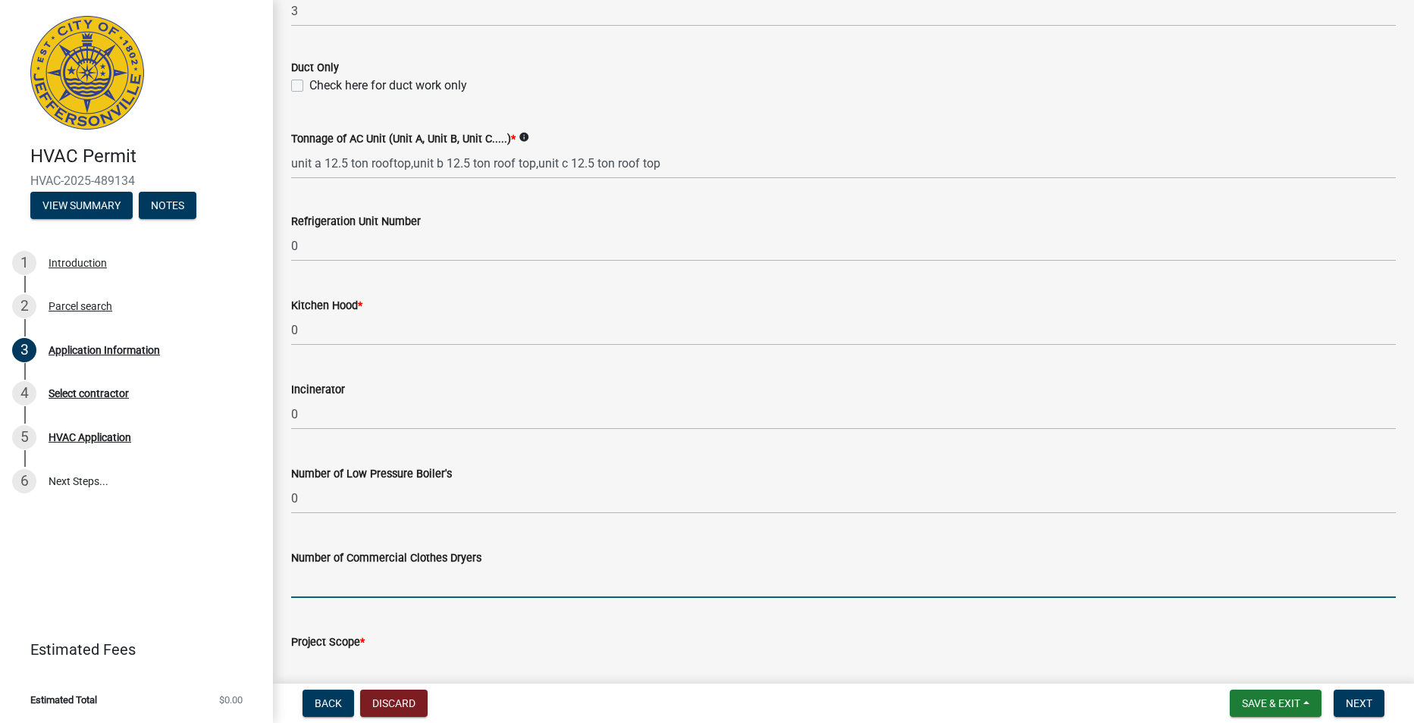
click at [350, 569] on input "text" at bounding box center [843, 582] width 1104 height 31
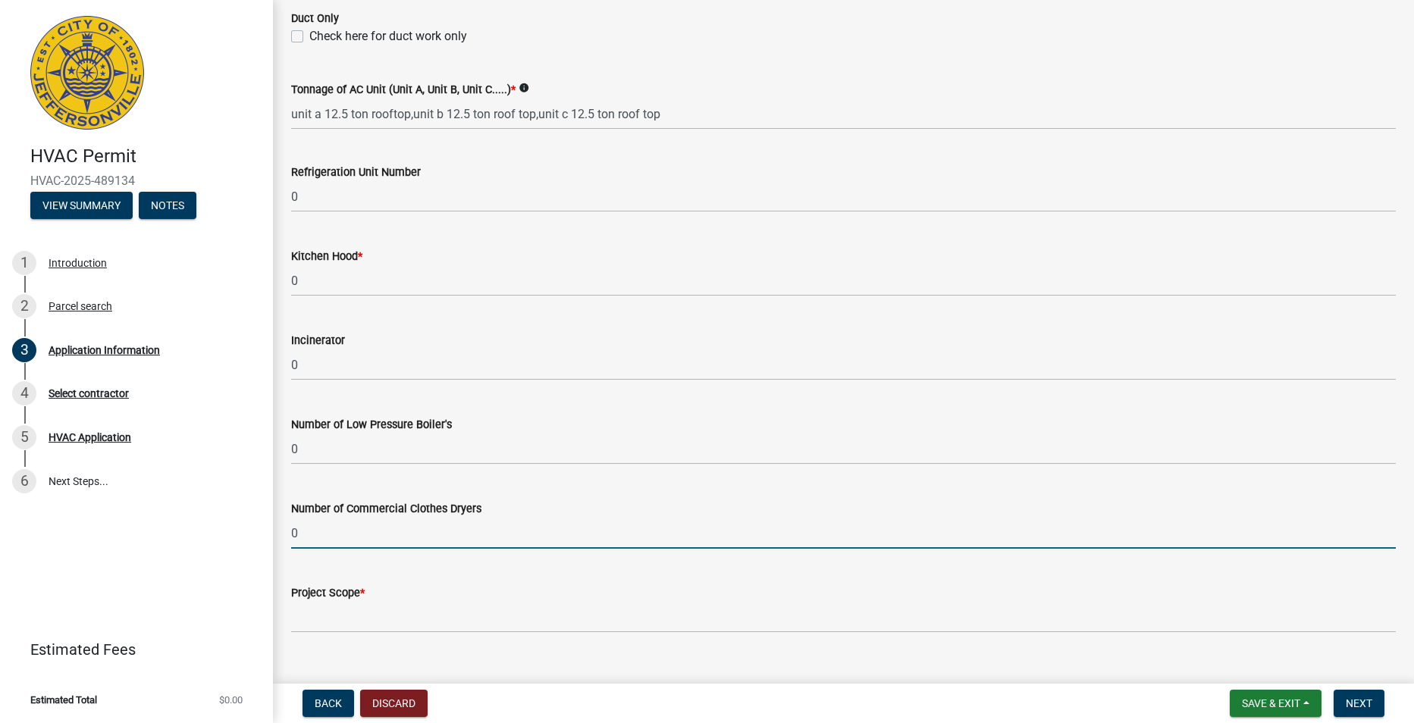
scroll to position [988, 0]
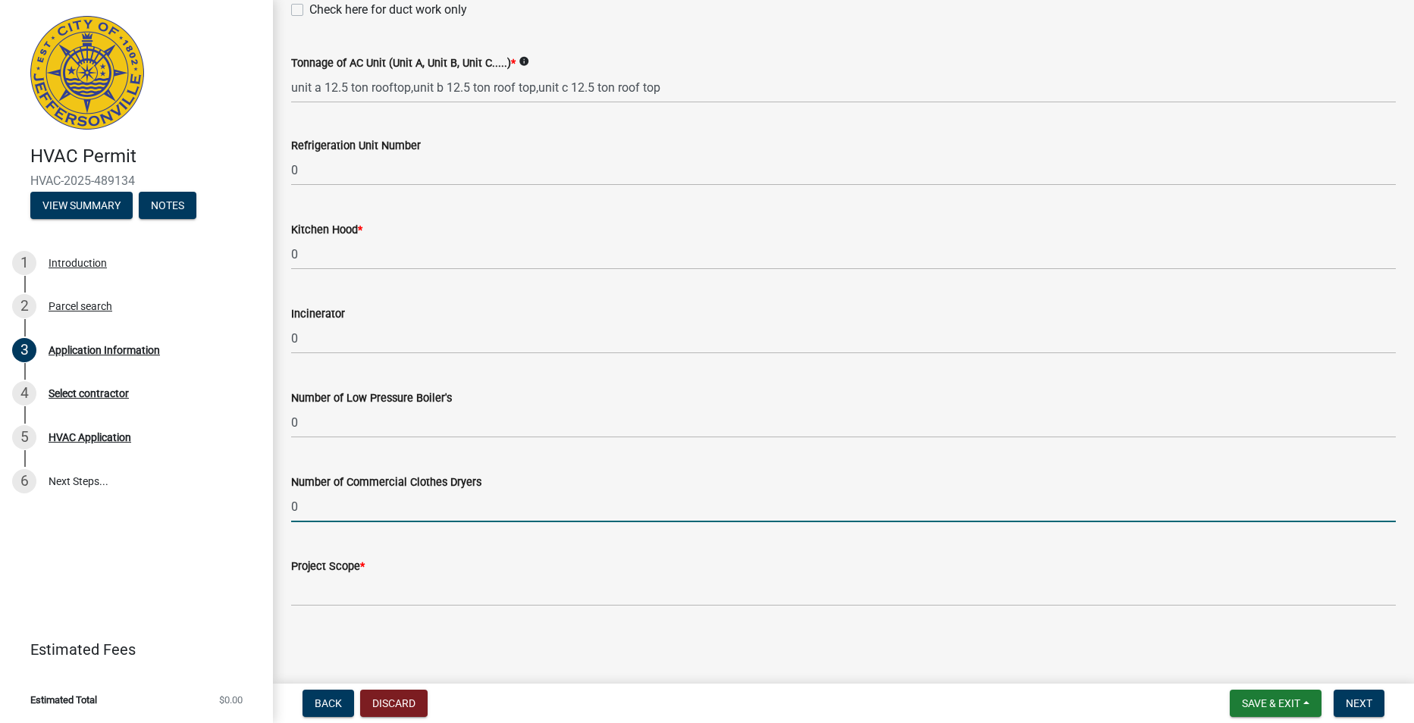
type input "0"
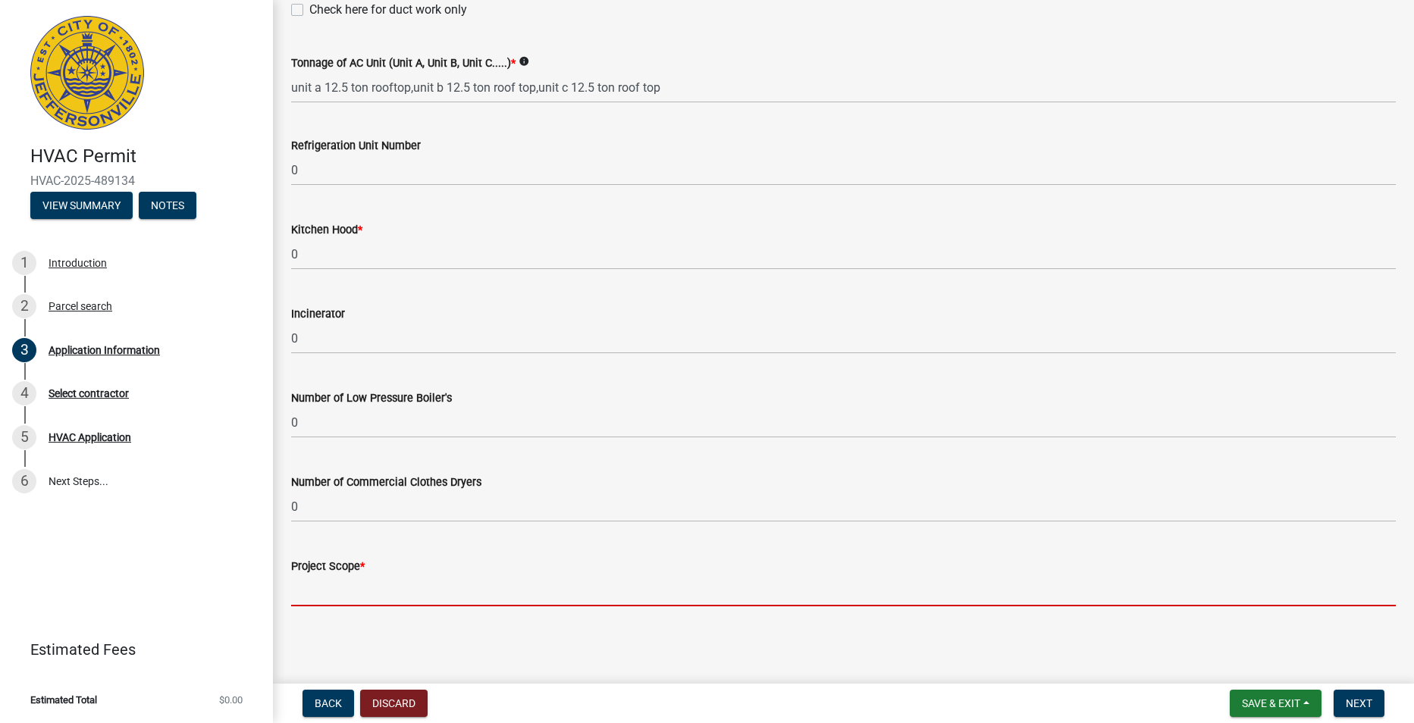
click at [396, 584] on input "Project Scope *" at bounding box center [843, 590] width 1104 height 31
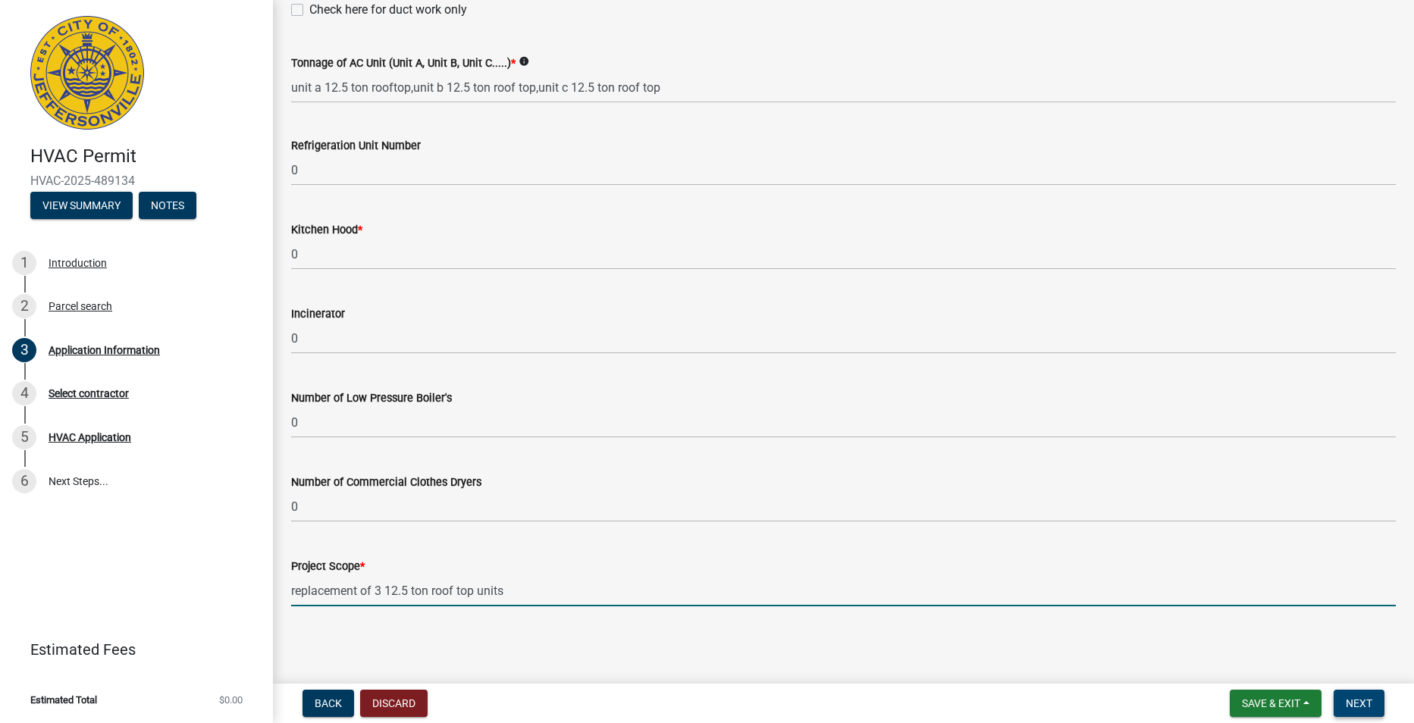
type input "replacement of 3 12.5 ton roof top units"
click at [1368, 706] on span "Next" at bounding box center [1359, 703] width 27 height 12
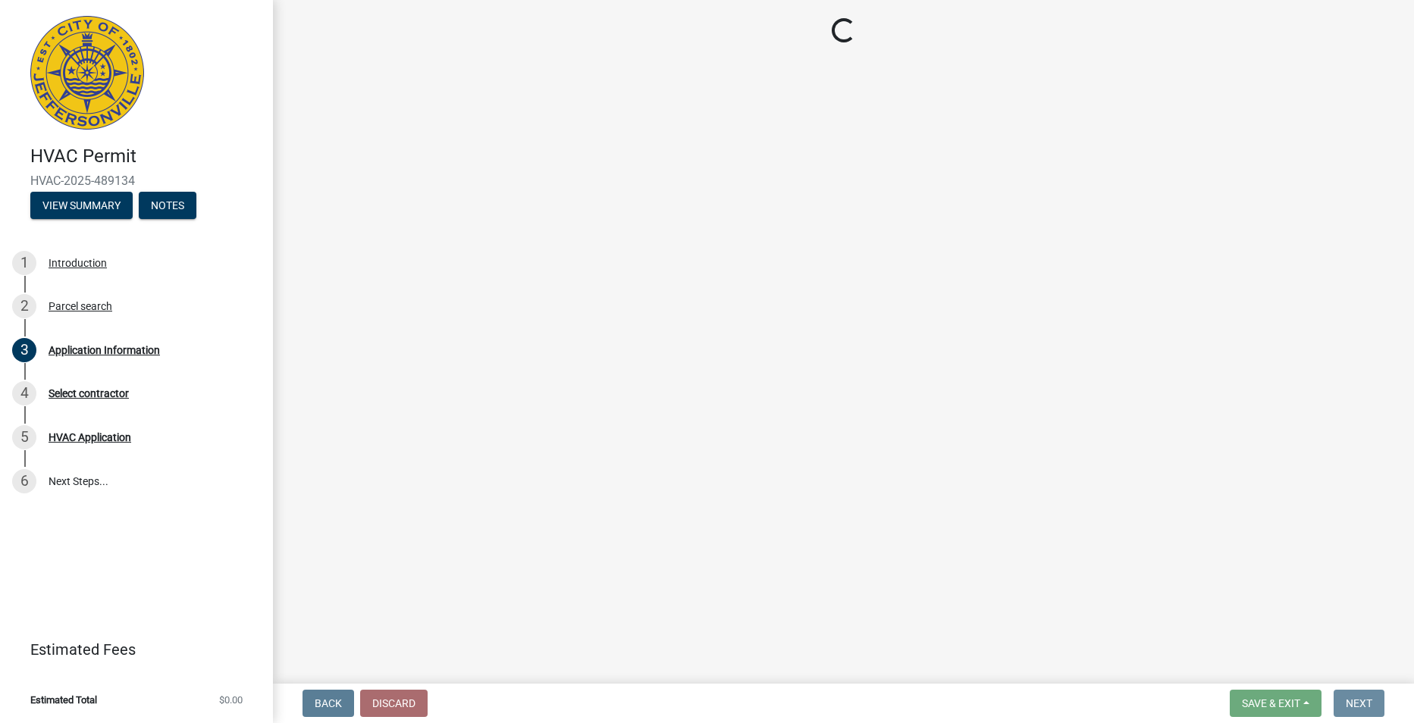
scroll to position [0, 0]
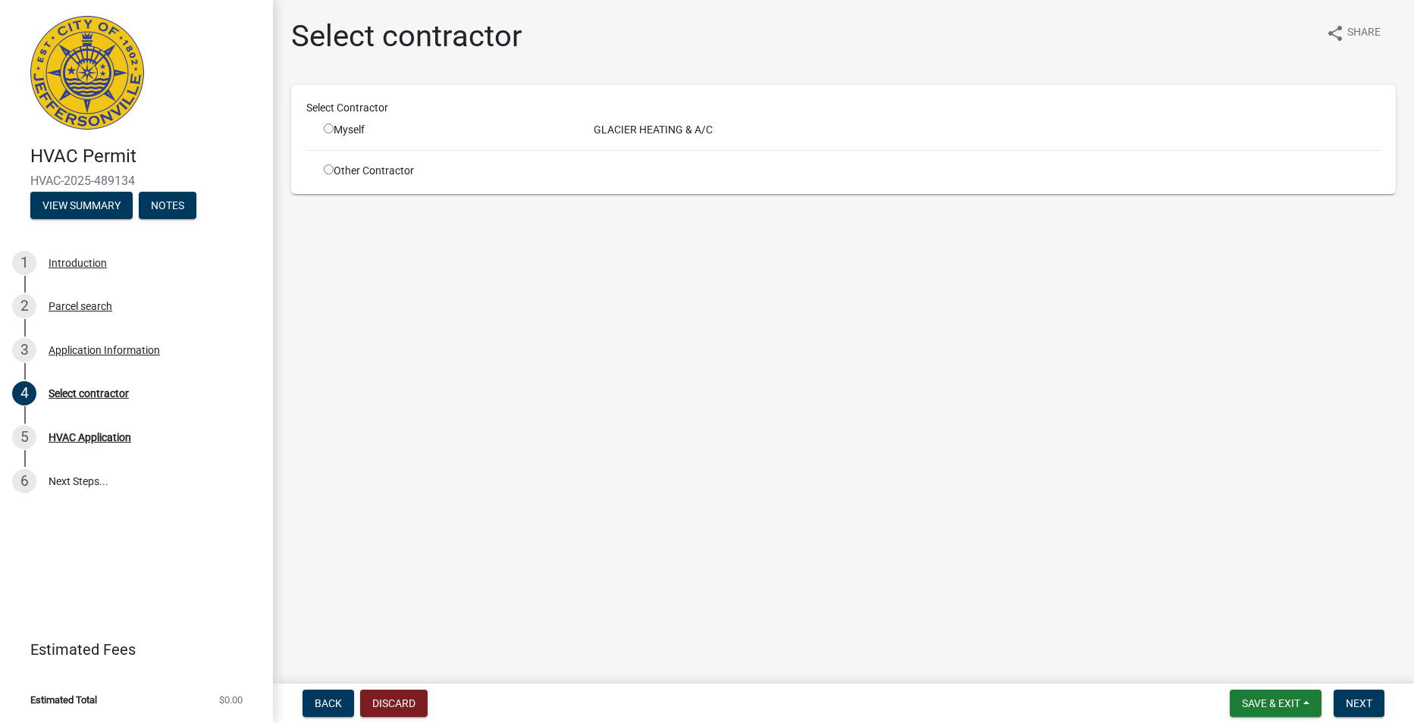
click at [331, 124] on input "radio" at bounding box center [329, 129] width 10 height 10
radio input "true"
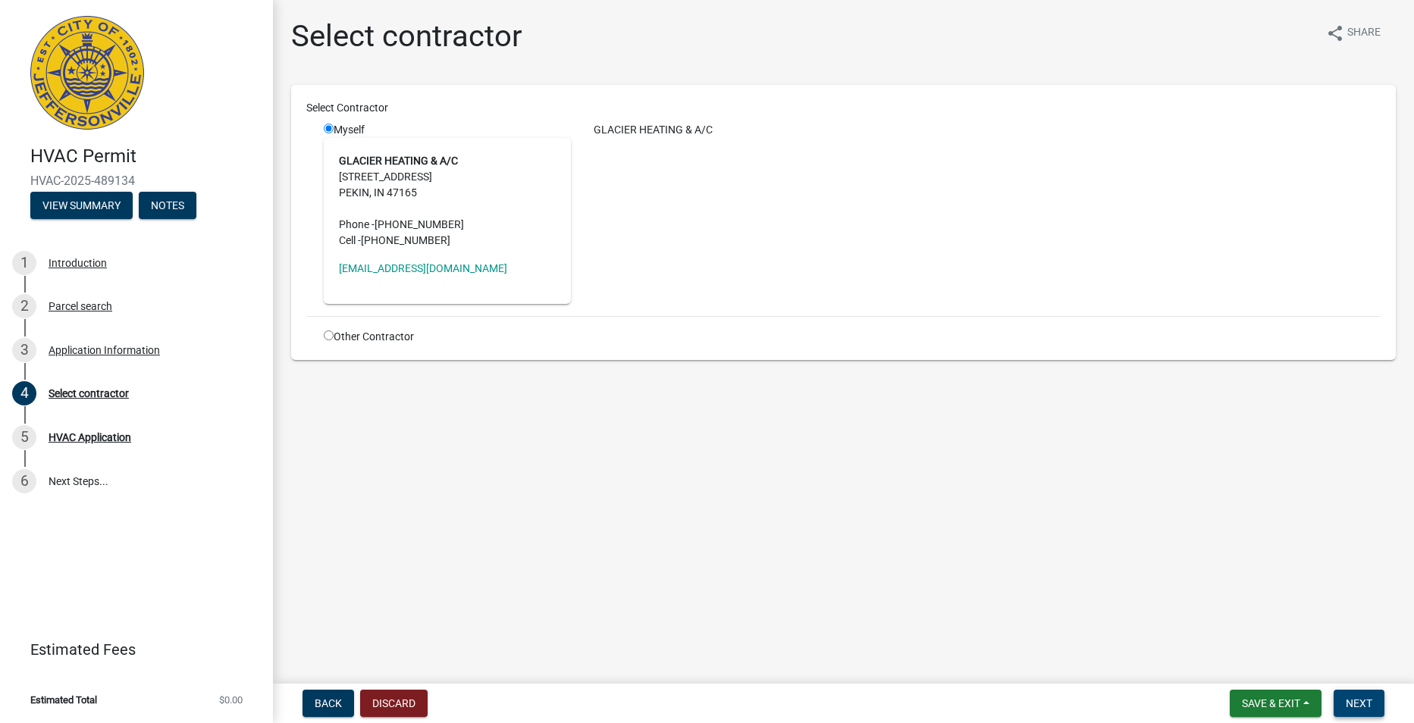
click at [1369, 710] on button "Next" at bounding box center [1358, 703] width 51 height 27
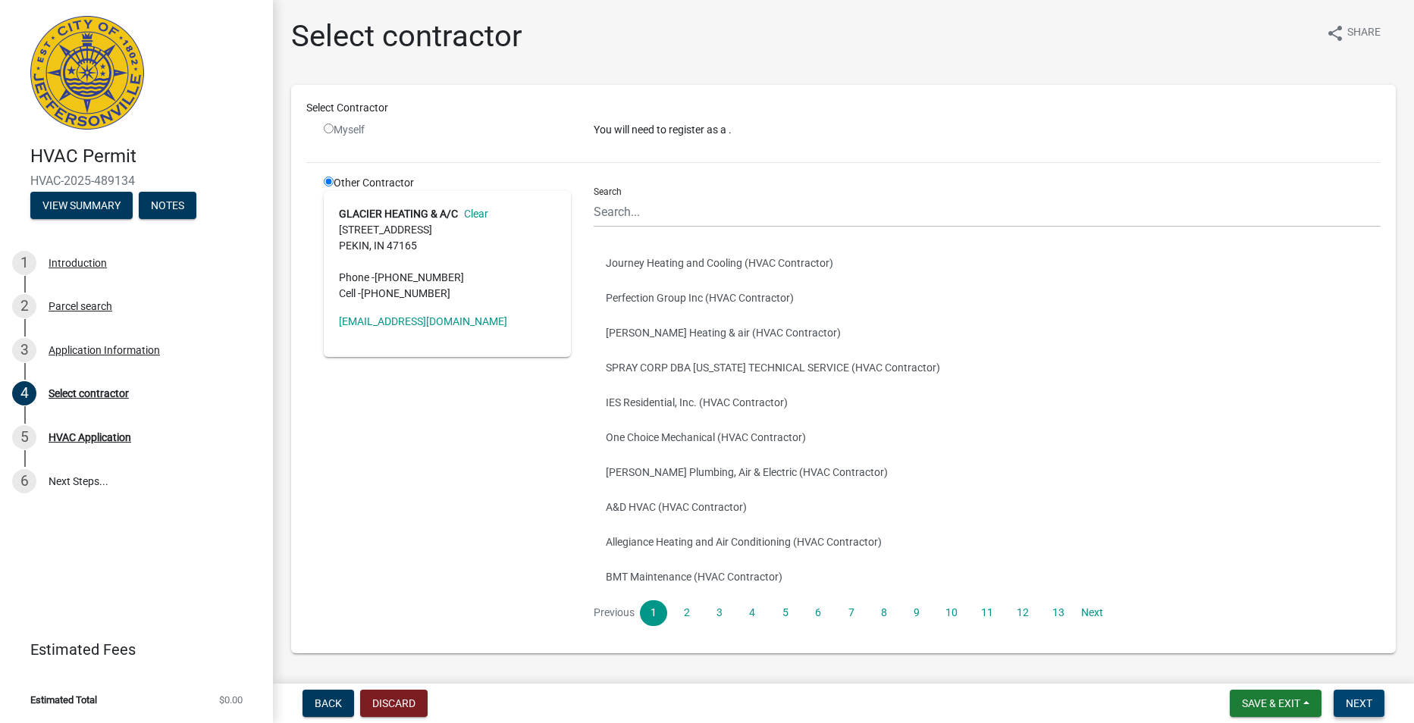
click at [1371, 697] on span "Next" at bounding box center [1359, 703] width 27 height 12
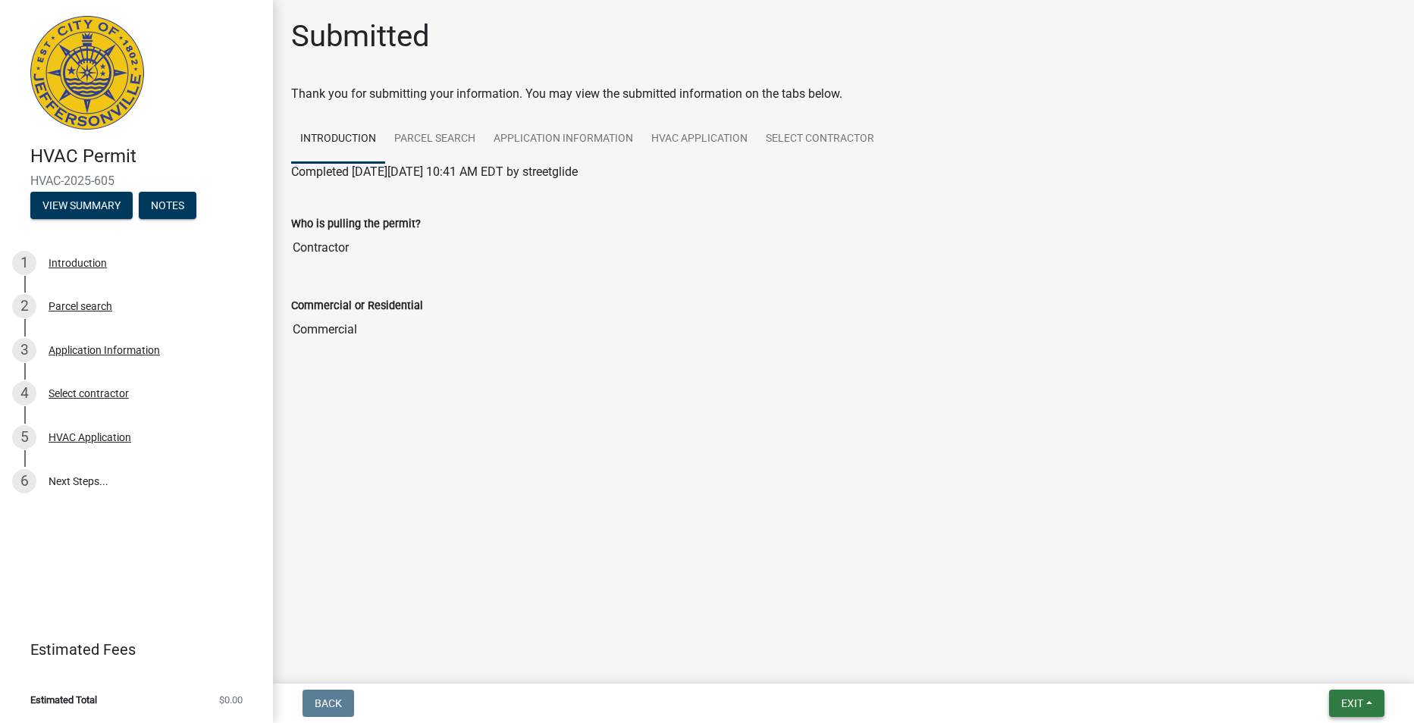
click at [1371, 697] on button "Exit" at bounding box center [1356, 703] width 55 height 27
click at [1348, 671] on button "Save & Exit" at bounding box center [1323, 664] width 121 height 36
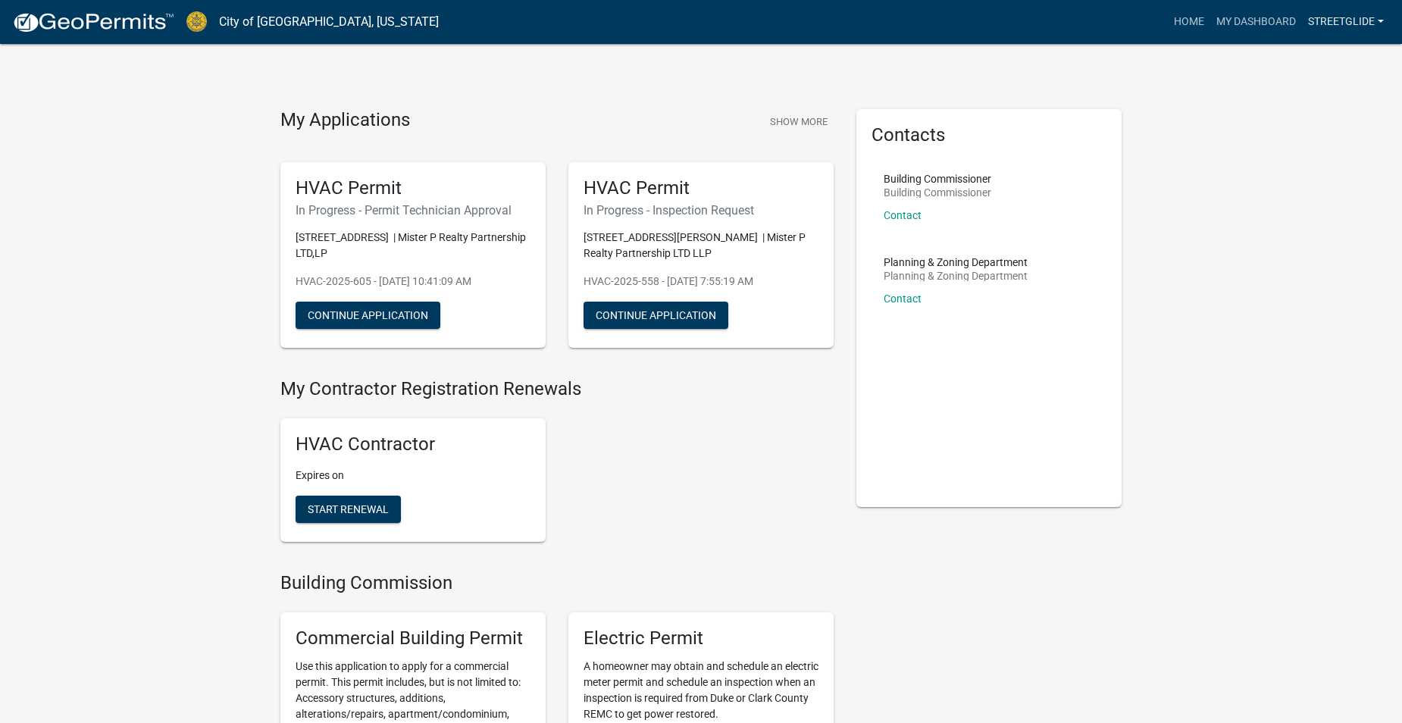
click at [1349, 20] on link "streetglide" at bounding box center [1346, 22] width 88 height 29
click at [1322, 119] on link "Logout" at bounding box center [1329, 111] width 121 height 36
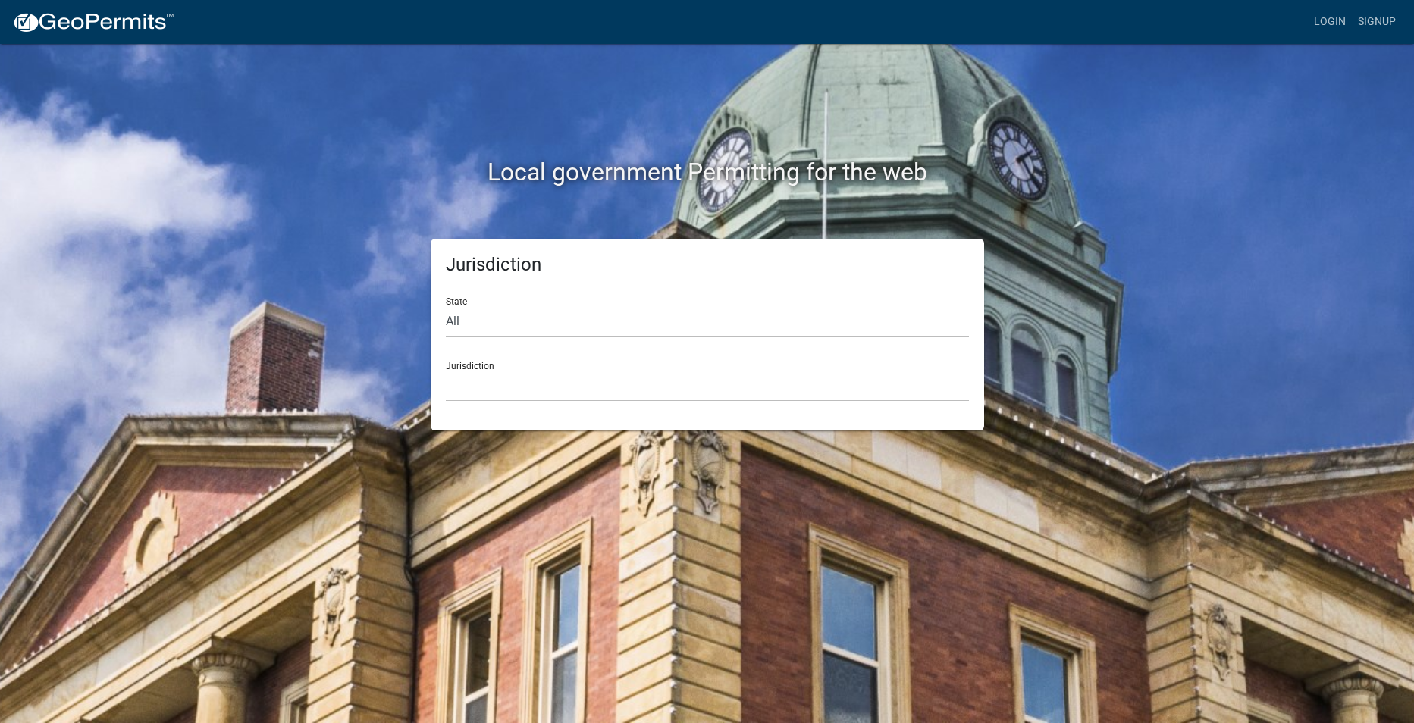
click at [459, 319] on select "All Colorado Georgia Indiana Iowa Kansas Minnesota Ohio South Carolina Wisconsin" at bounding box center [707, 321] width 523 height 31
select select "Indiana"
click at [446, 306] on select "All Colorado Georgia Indiana Iowa Kansas Minnesota Ohio South Carolina Wisconsin" at bounding box center [707, 321] width 523 height 31
click at [494, 374] on select "City of Charlestown, Indiana City of Jeffersonville, Indiana City of Logansport…" at bounding box center [707, 386] width 523 height 31
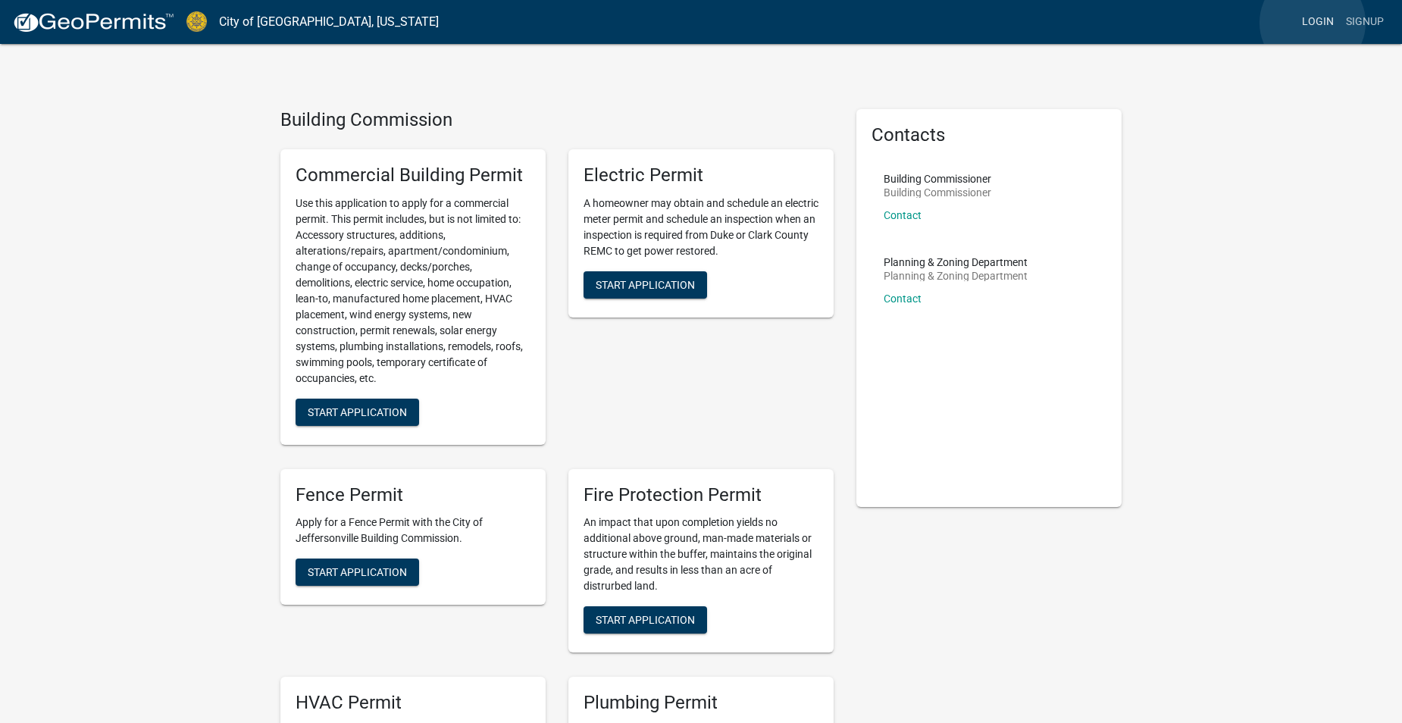
click at [1313, 23] on link "Login" at bounding box center [1318, 22] width 44 height 29
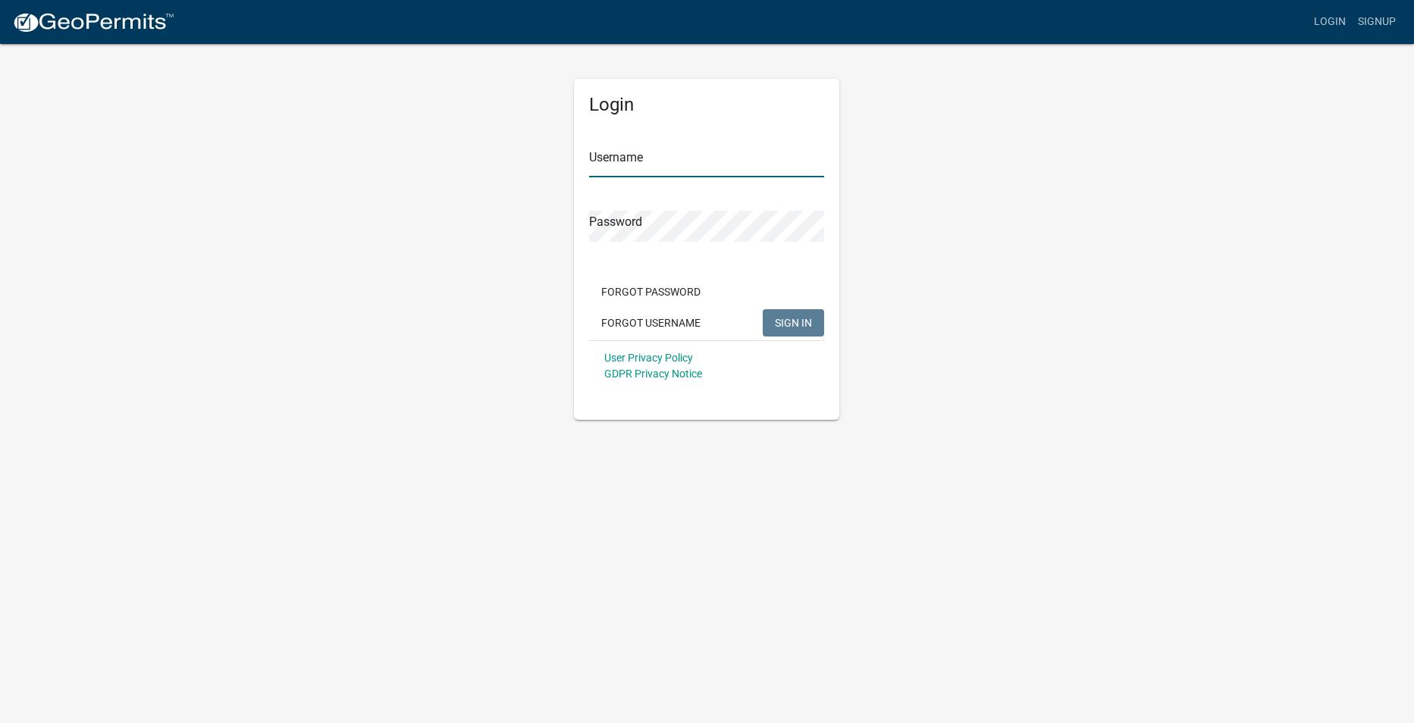
click at [637, 168] on input "Username" at bounding box center [706, 161] width 235 height 31
type input "streetglide"
click at [785, 328] on span "SIGN IN" at bounding box center [793, 322] width 37 height 12
click at [566, 246] on div "Login Username streetglide Password Forgot Password Forgot Username SIGN IN Use…" at bounding box center [706, 231] width 288 height 378
click at [777, 315] on button "SIGN IN" at bounding box center [793, 322] width 61 height 27
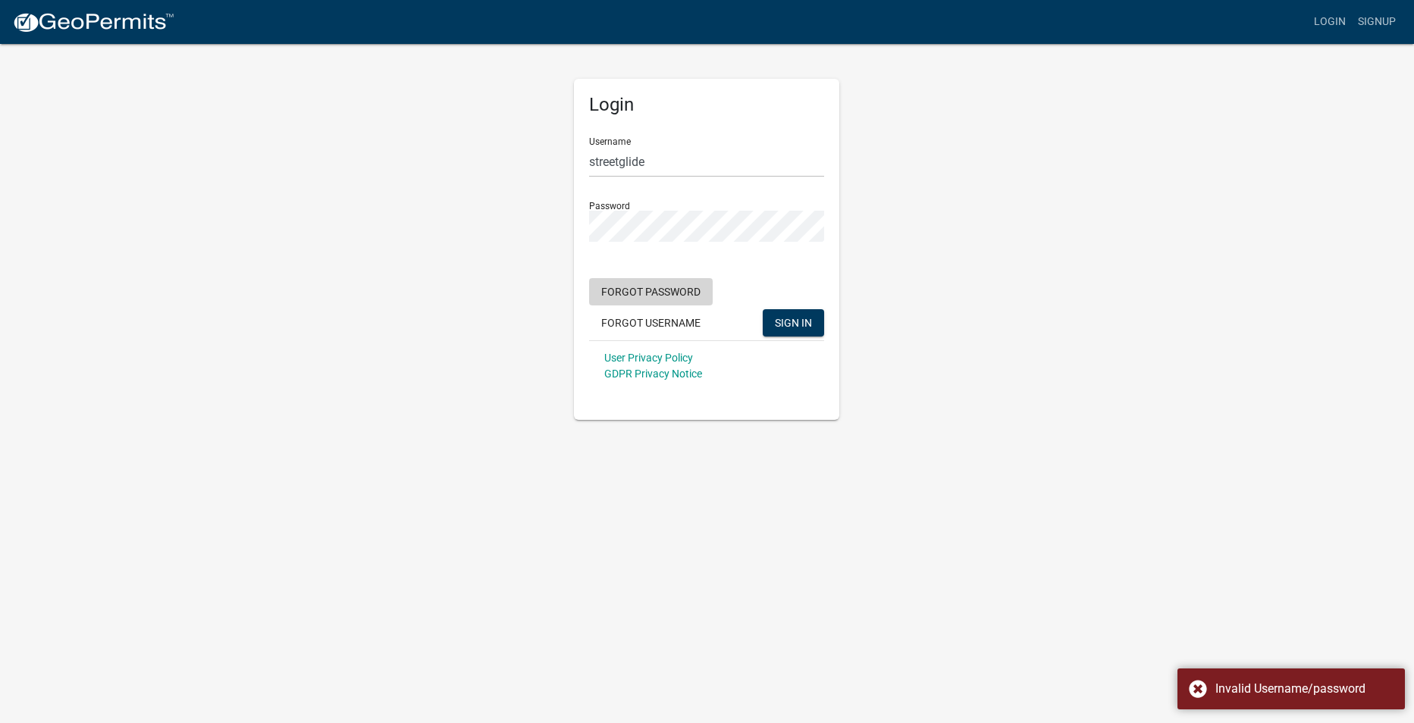
click at [656, 284] on button "Forgot Password" at bounding box center [651, 291] width 124 height 27
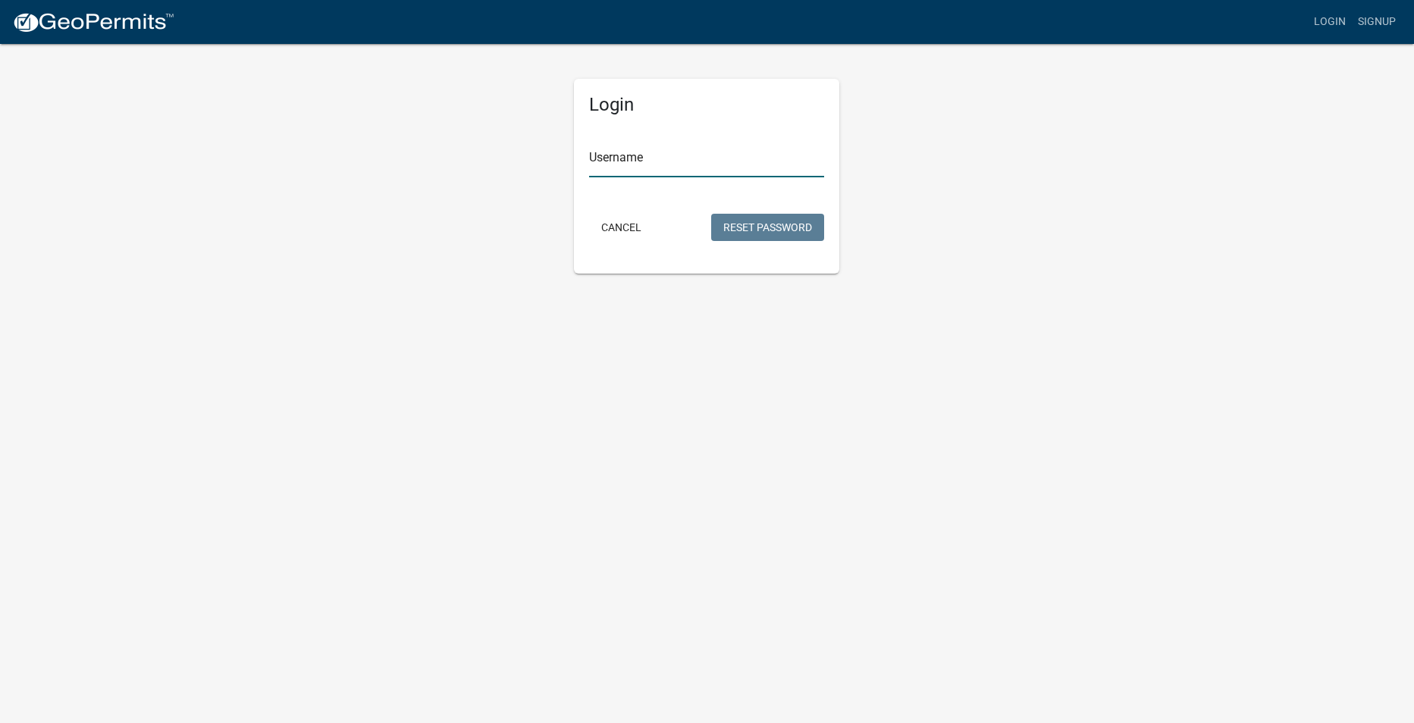
click at [665, 167] on input "Username" at bounding box center [706, 161] width 235 height 31
type input "streetglide"
click at [735, 230] on button "Reset Password" at bounding box center [767, 227] width 113 height 27
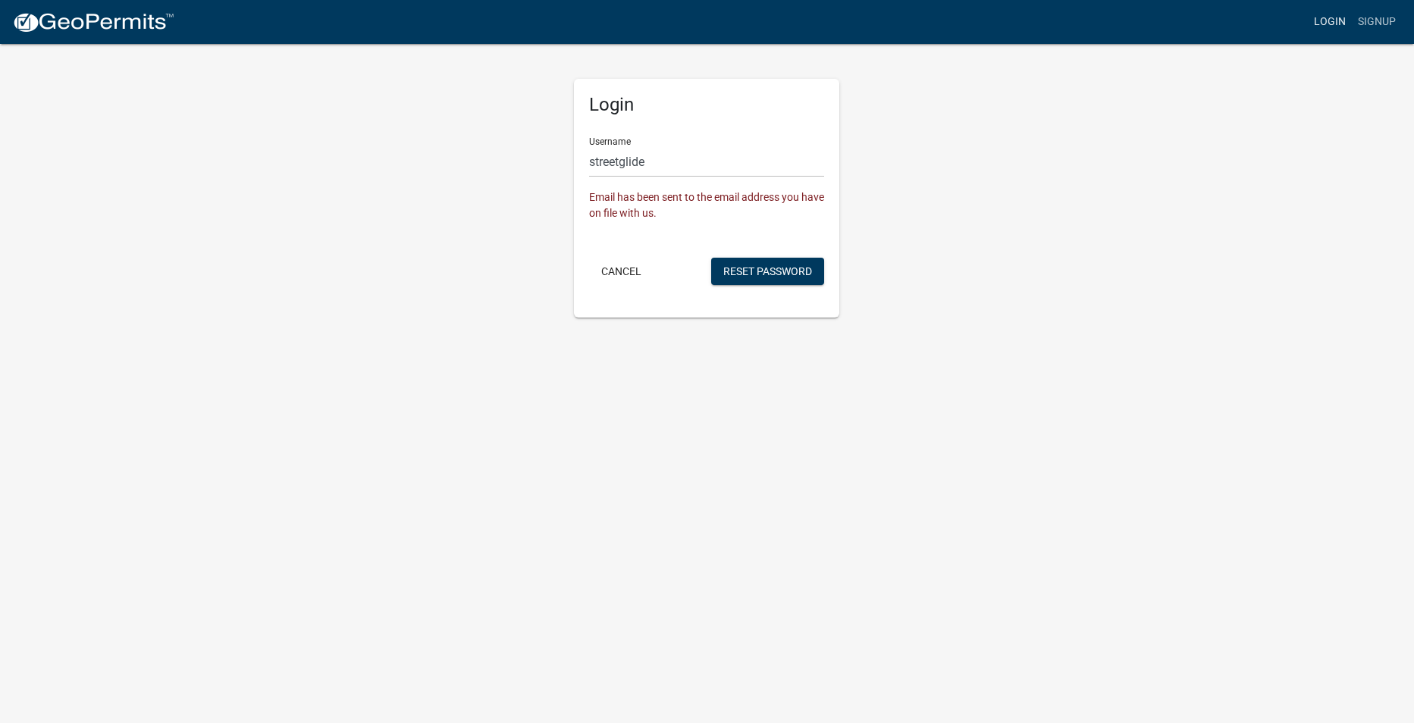
click at [1334, 18] on link "Login" at bounding box center [1330, 22] width 44 height 29
click at [800, 273] on button "Reset Password" at bounding box center [767, 271] width 113 height 27
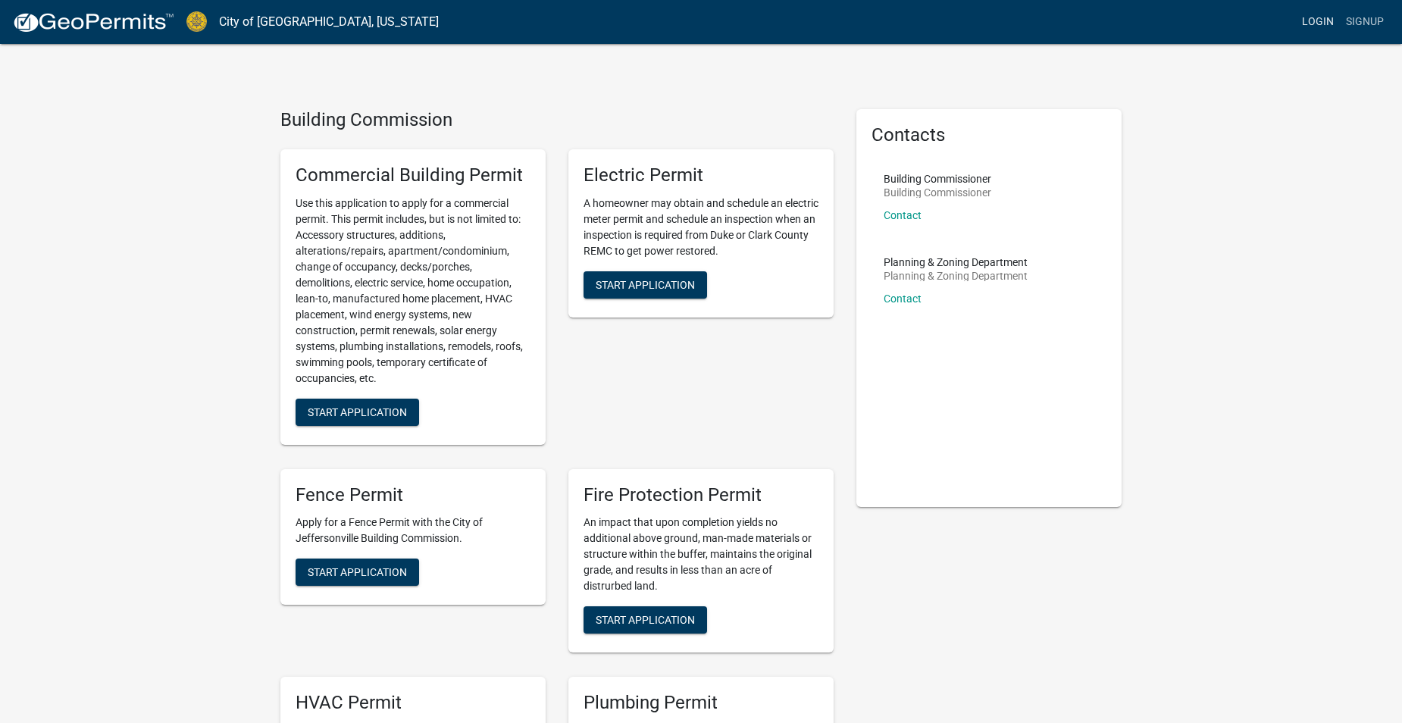
click at [1319, 23] on link "Login" at bounding box center [1318, 22] width 44 height 29
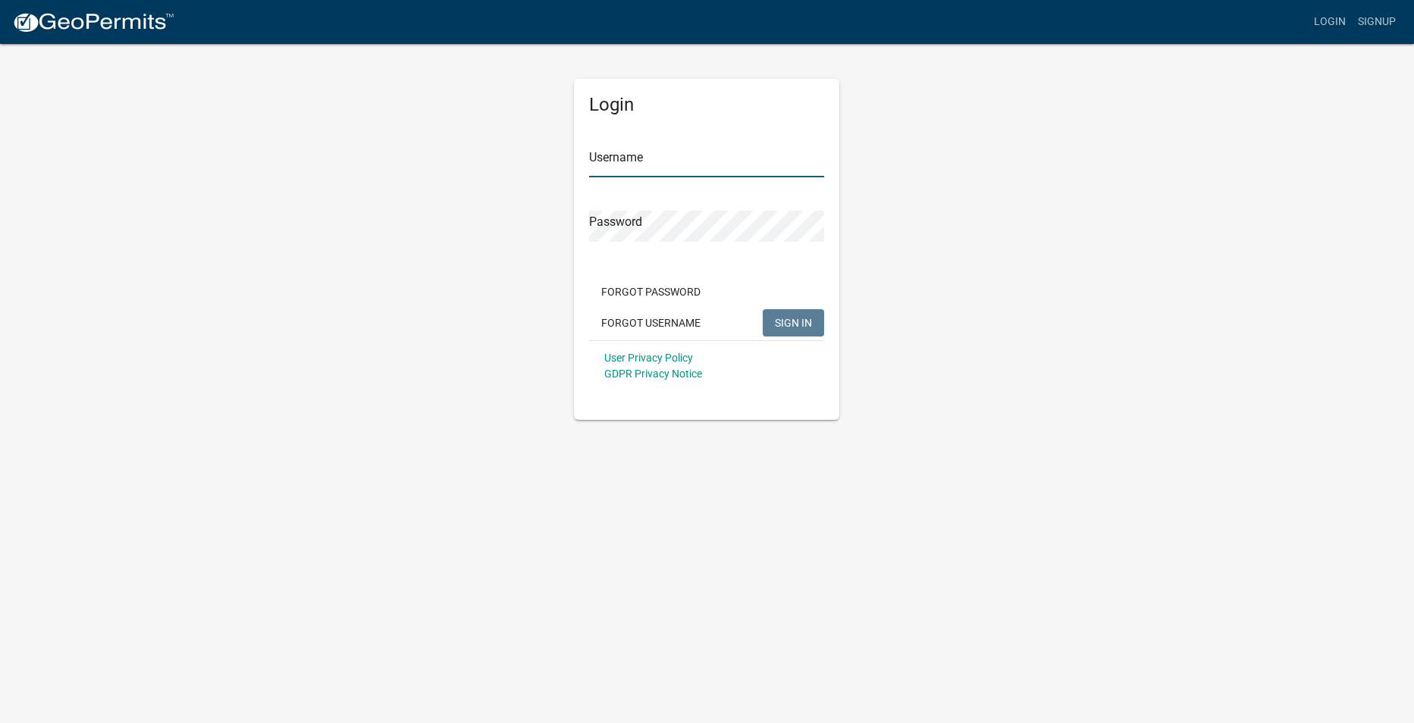
click at [710, 154] on input "Username" at bounding box center [706, 161] width 235 height 31
type input "streetglide"
click at [599, 158] on input "Username" at bounding box center [706, 161] width 235 height 31
type input "streetglide"
click at [615, 161] on input "Username" at bounding box center [706, 161] width 235 height 31
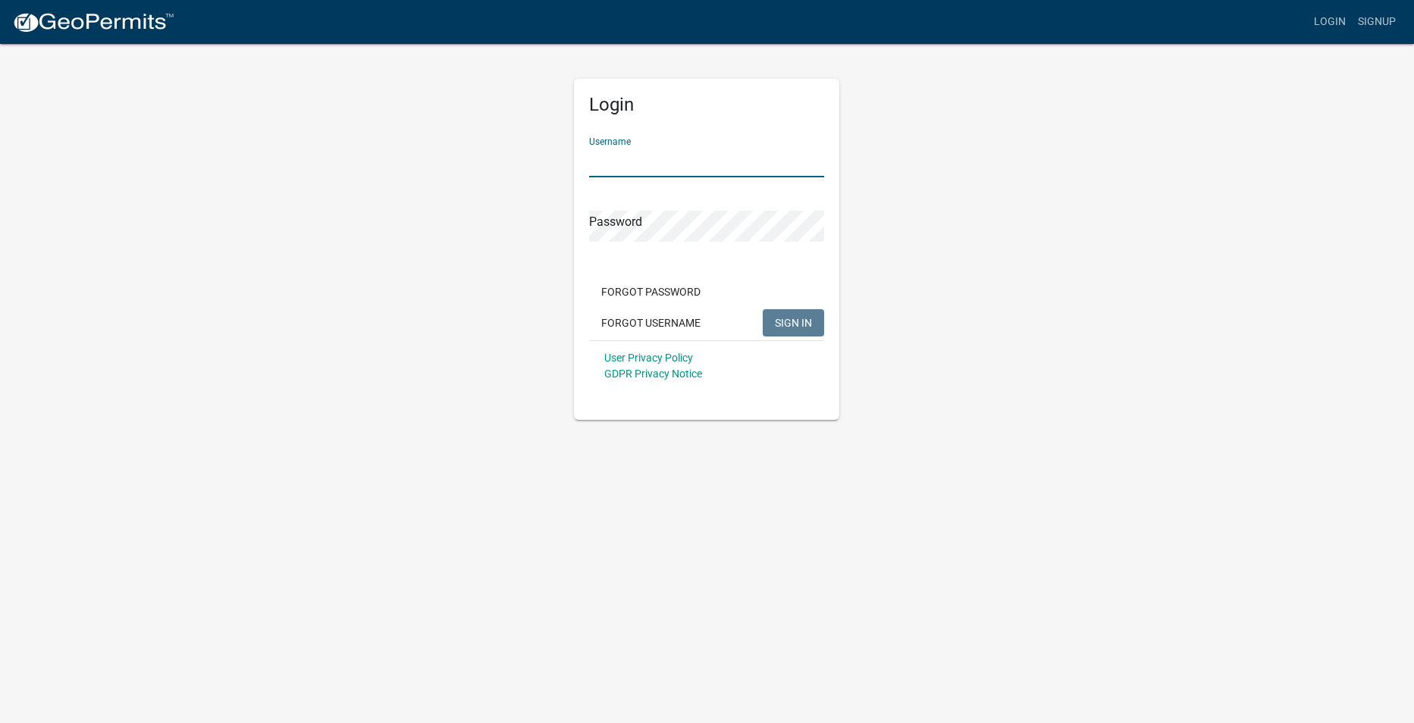
type input "streetglide"
click at [772, 318] on button "SIGN IN" at bounding box center [793, 322] width 61 height 27
click at [570, 248] on div "Login Username streetglide Password Forgot Password Forgot Username SIGN IN Use…" at bounding box center [706, 231] width 288 height 378
click at [783, 320] on span "SIGN IN" at bounding box center [793, 322] width 37 height 12
